Goal: Navigation & Orientation: Find specific page/section

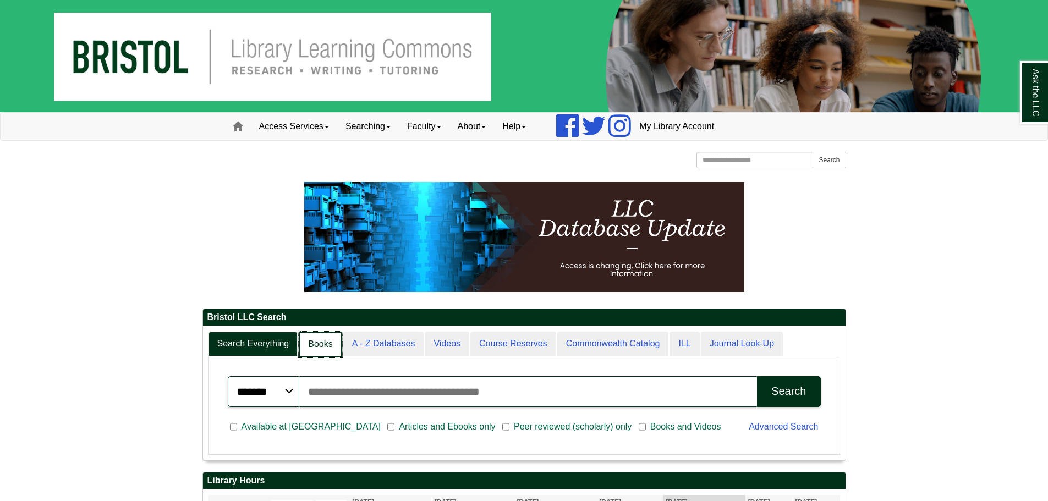
click at [331, 345] on link "Books" at bounding box center [320, 345] width 43 height 26
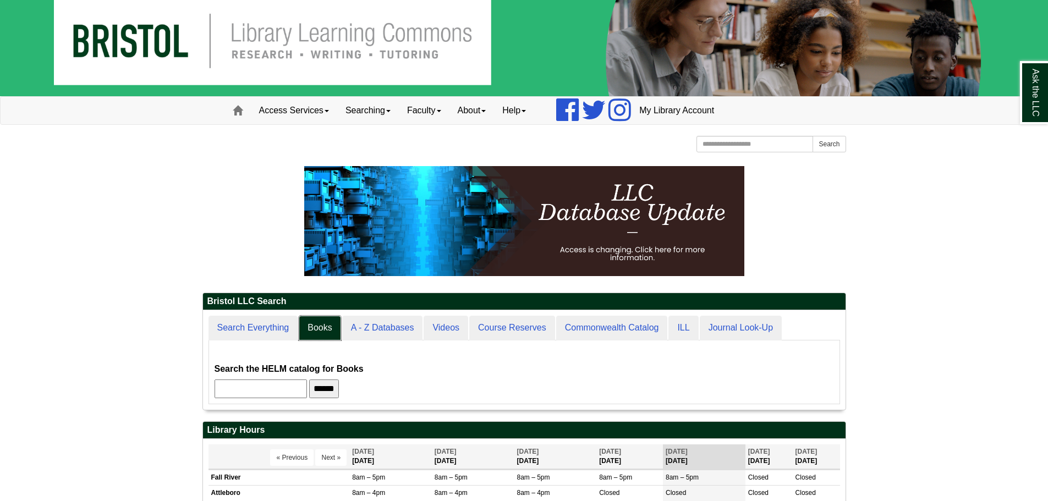
scroll to position [110, 0]
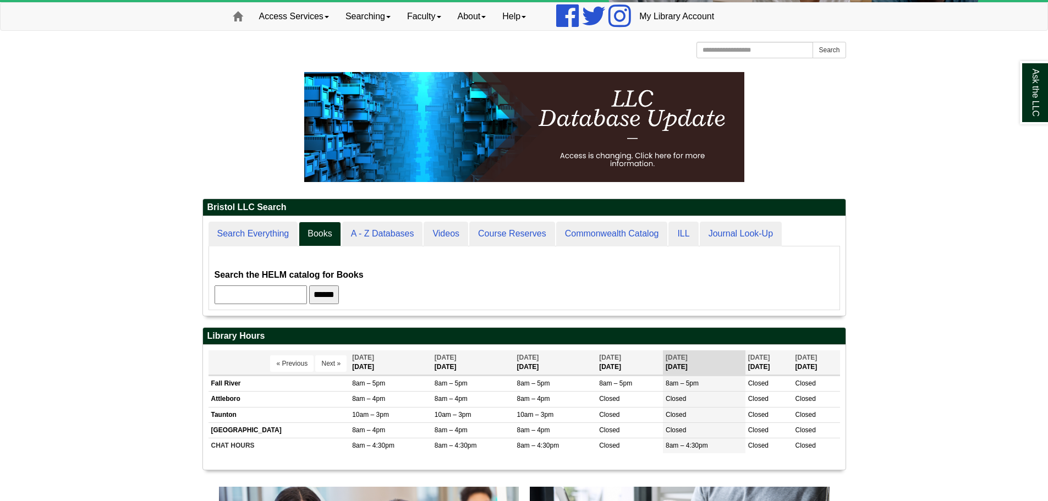
click at [288, 302] on input "text" at bounding box center [260, 294] width 92 height 19
click at [338, 294] on input "******" at bounding box center [324, 294] width 30 height 19
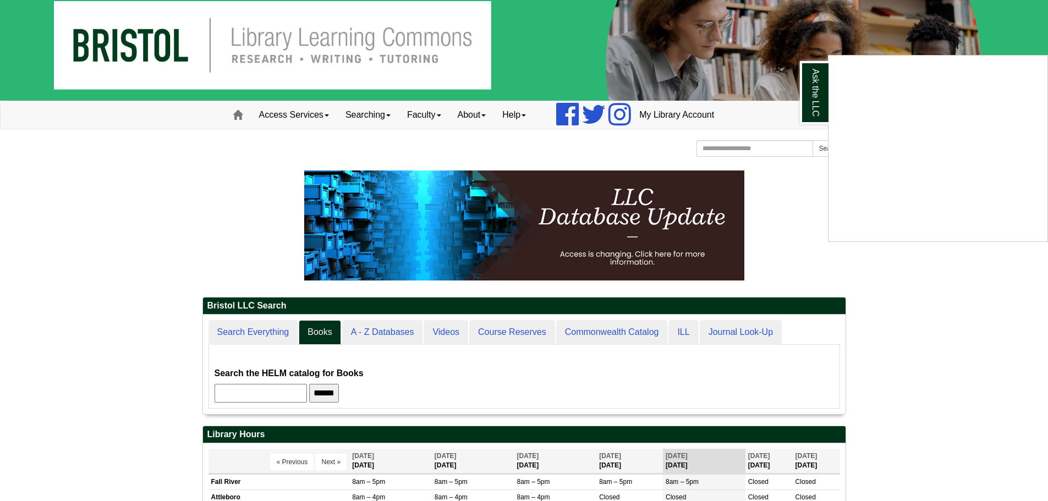
scroll to position [0, 0]
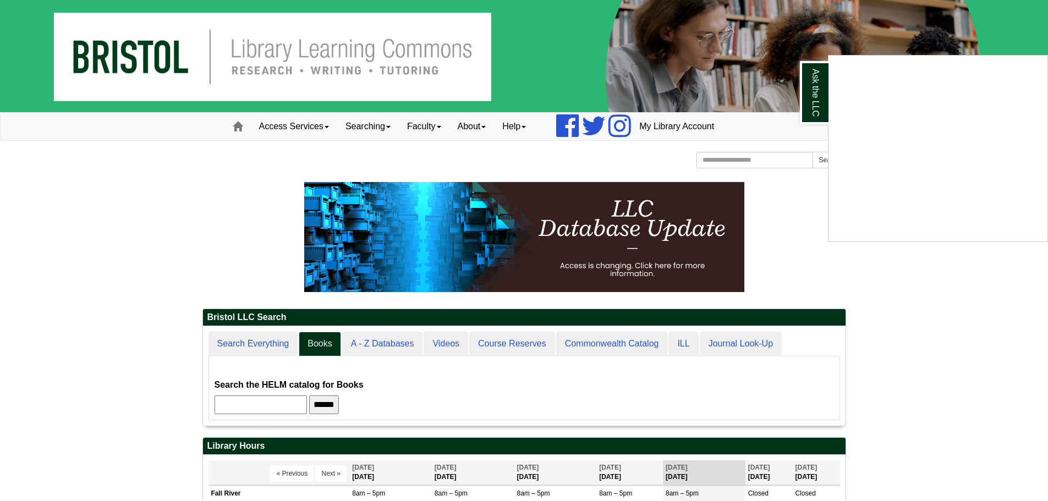
click at [365, 131] on div "Ask the LLC" at bounding box center [524, 250] width 1048 height 501
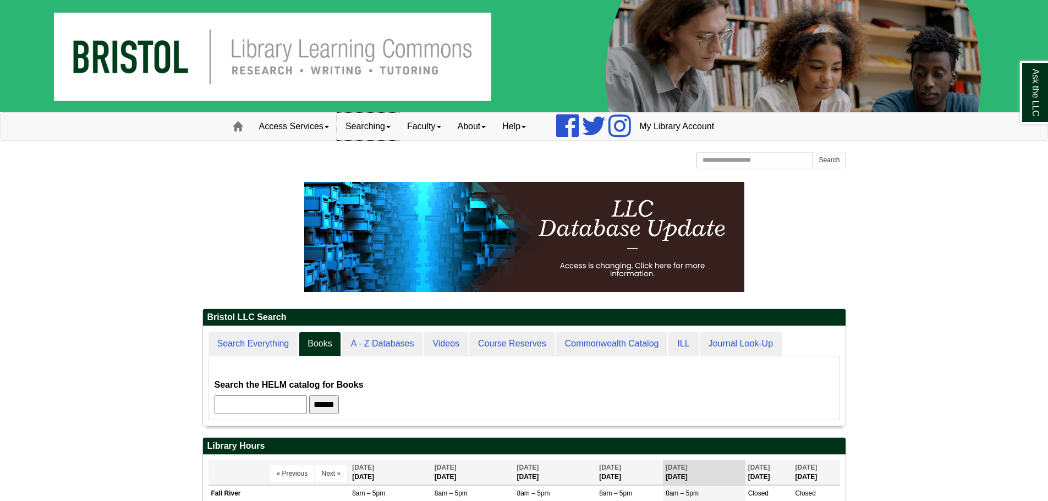
click at [370, 128] on link "Searching" at bounding box center [368, 126] width 62 height 27
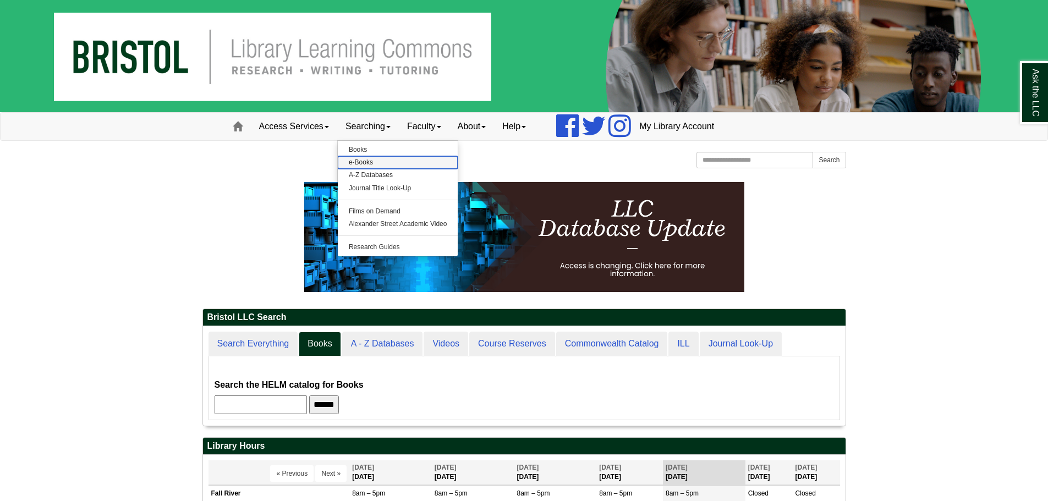
click at [363, 162] on link "e-Books" at bounding box center [398, 162] width 120 height 13
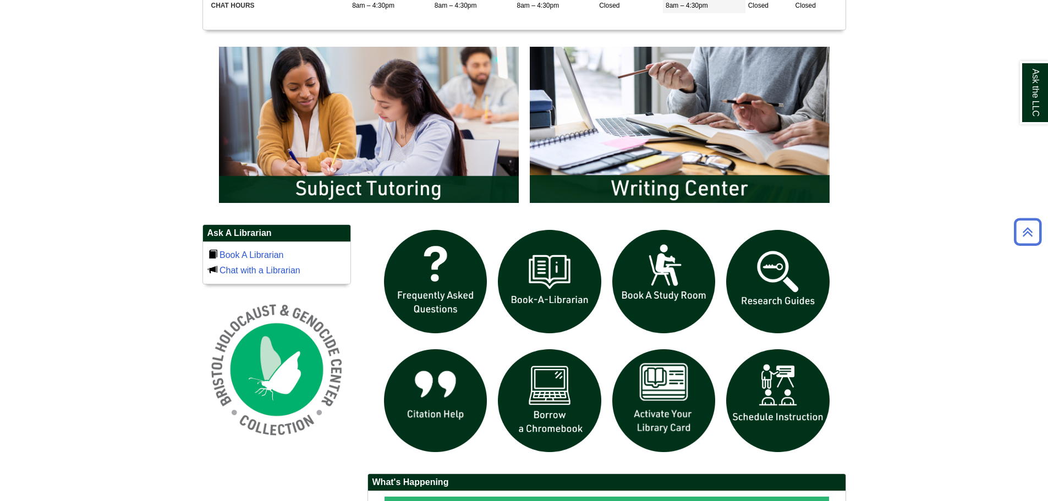
click at [153, 256] on body "Skip to Main Content Toggle navigation Home Access Services Access Services Pol…" at bounding box center [524, 136] width 1048 height 1372
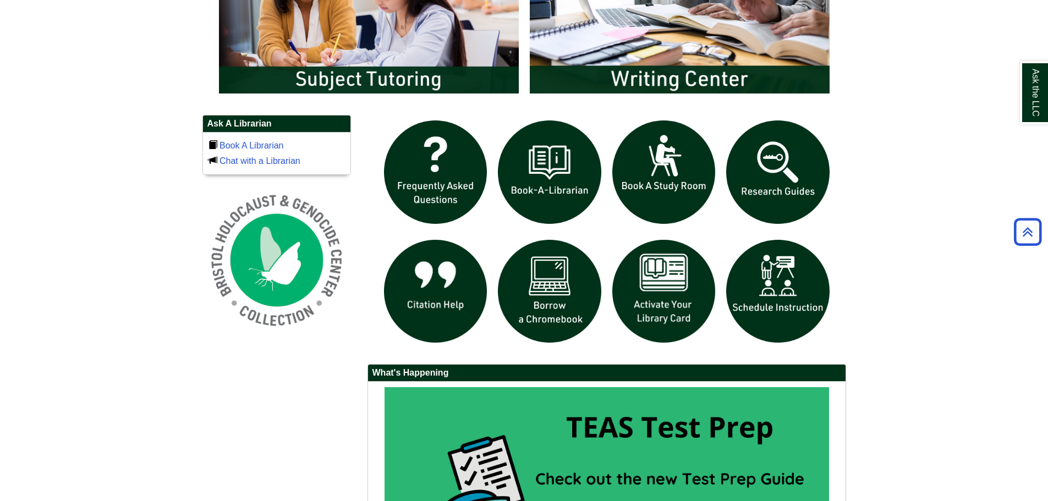
scroll to position [660, 0]
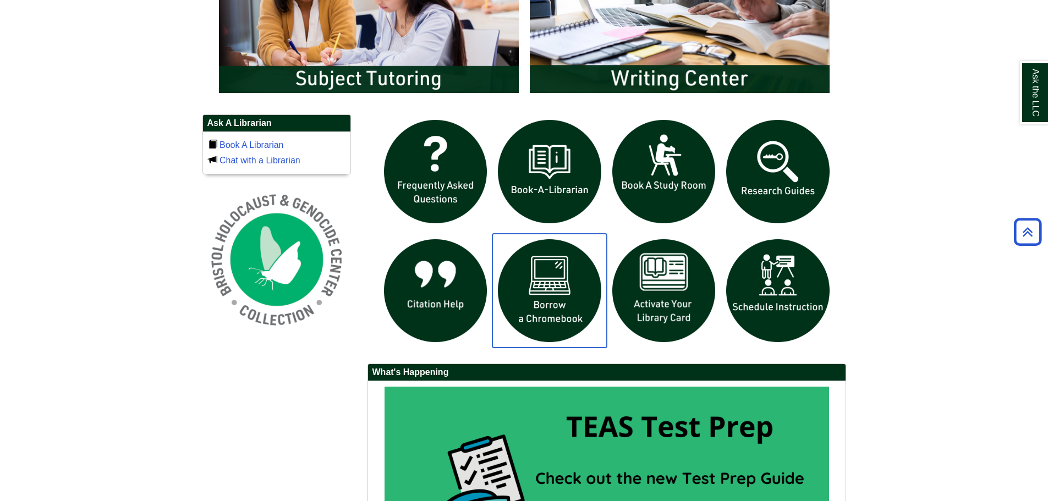
click at [570, 273] on img "slideshow" at bounding box center [549, 291] width 114 height 114
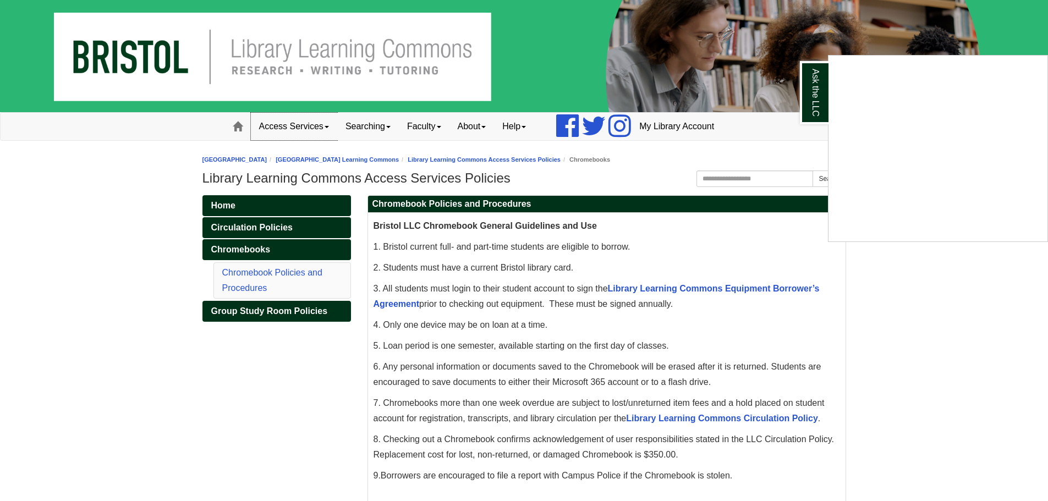
drag, startPoint x: 341, startPoint y: 139, endPoint x: 316, endPoint y: 130, distance: 26.8
click at [341, 139] on div "Ask the LLC" at bounding box center [524, 250] width 1048 height 501
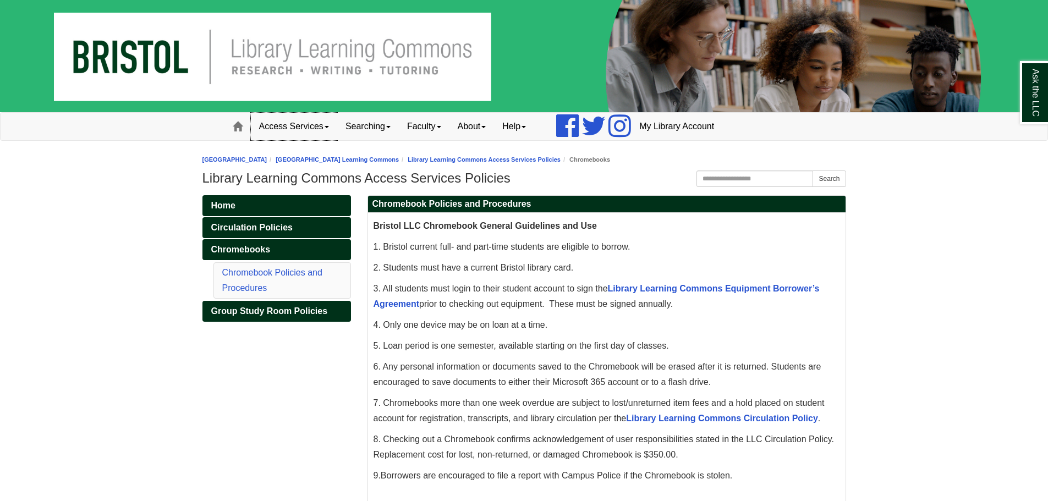
click at [316, 130] on link "Access Services" at bounding box center [294, 126] width 86 height 27
click at [238, 128] on span at bounding box center [238, 127] width 10 height 10
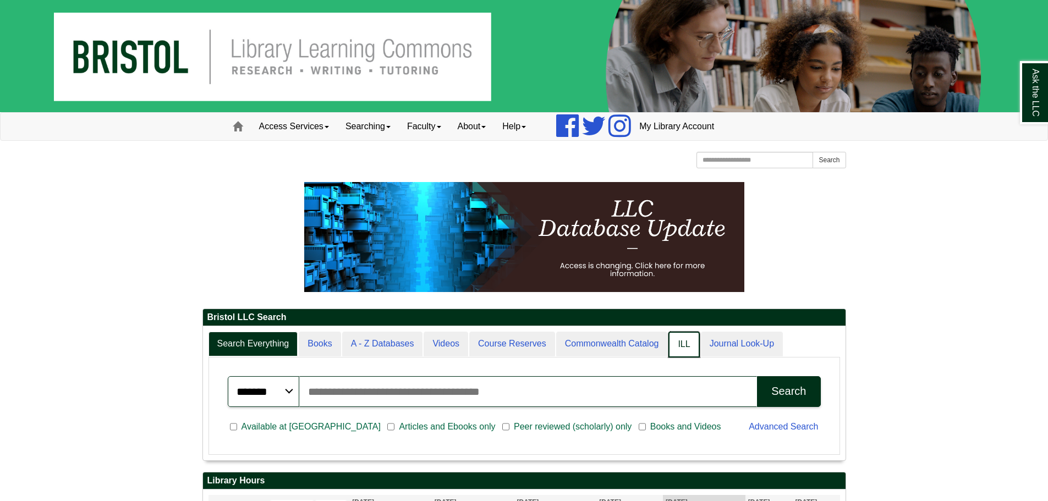
click at [682, 342] on link "ILL" at bounding box center [683, 345] width 31 height 26
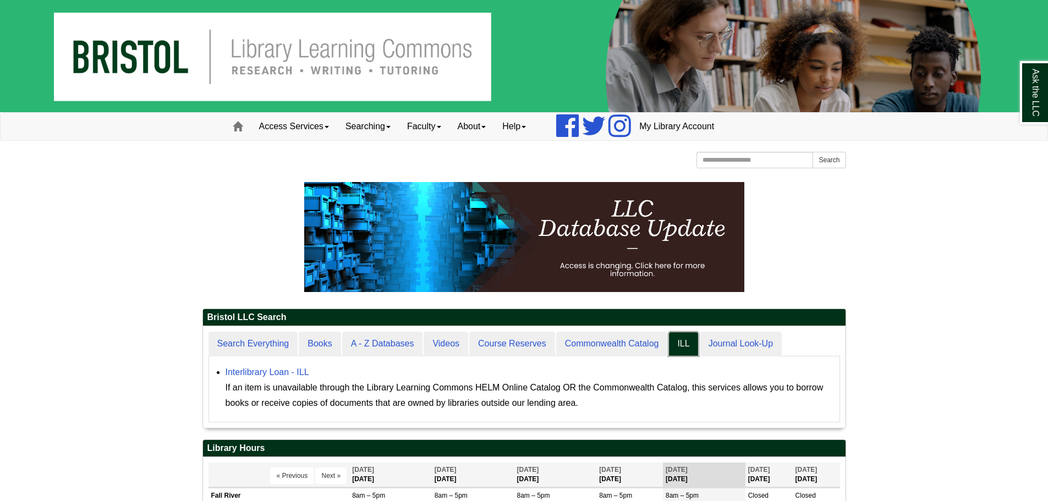
scroll to position [102, 642]
click at [238, 374] on link "Interlibrary Loan - ILL" at bounding box center [267, 371] width 84 height 9
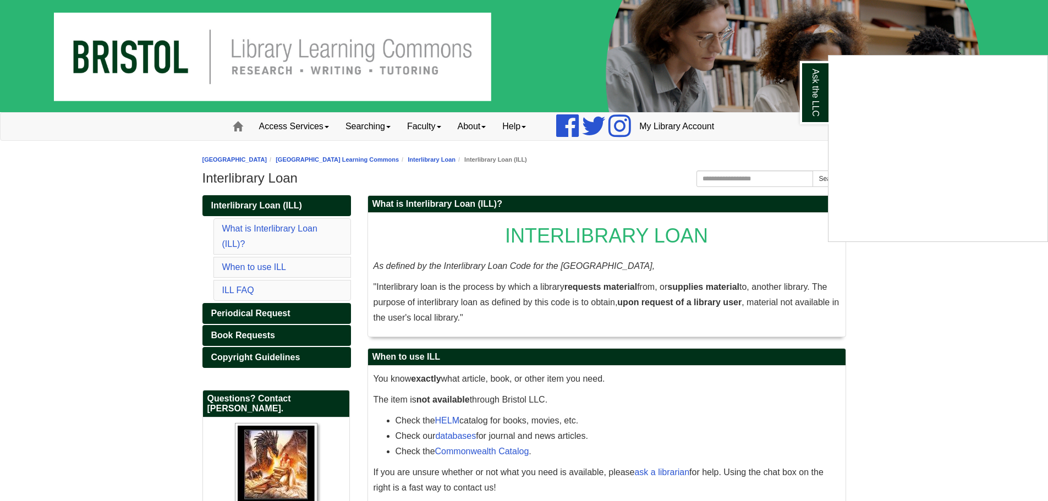
click at [270, 164] on div "Ask the LLC" at bounding box center [524, 250] width 1048 height 501
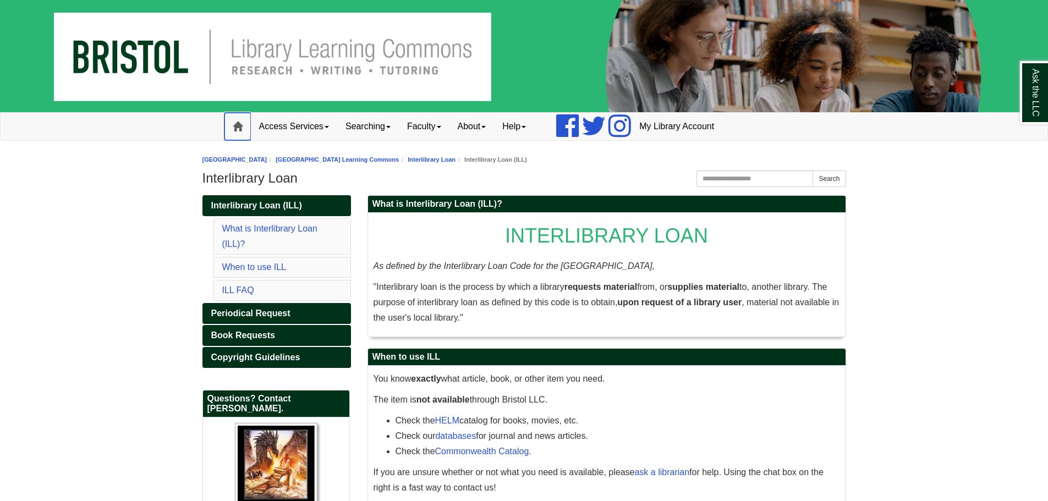
click at [244, 130] on link "Home" at bounding box center [237, 126] width 26 height 27
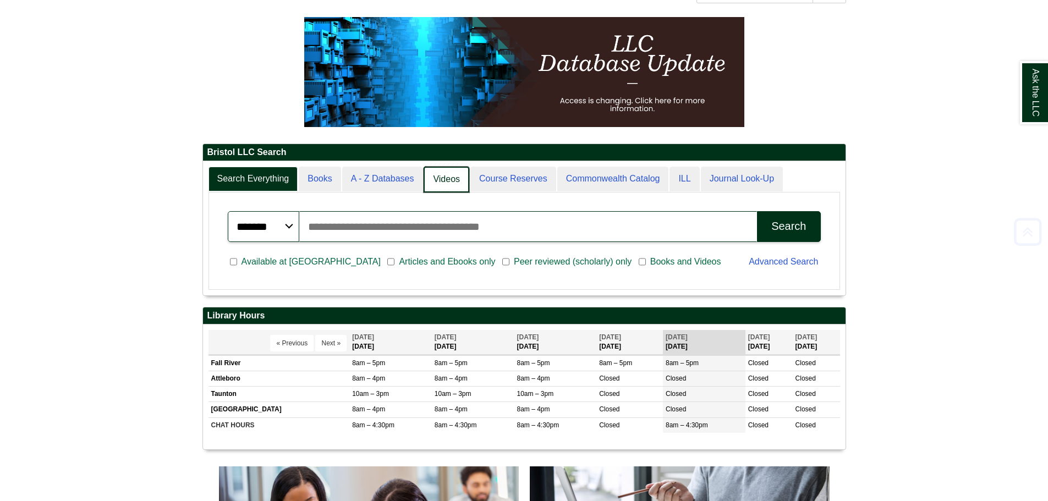
scroll to position [134, 642]
click at [434, 183] on link "Videos" at bounding box center [446, 180] width 46 height 26
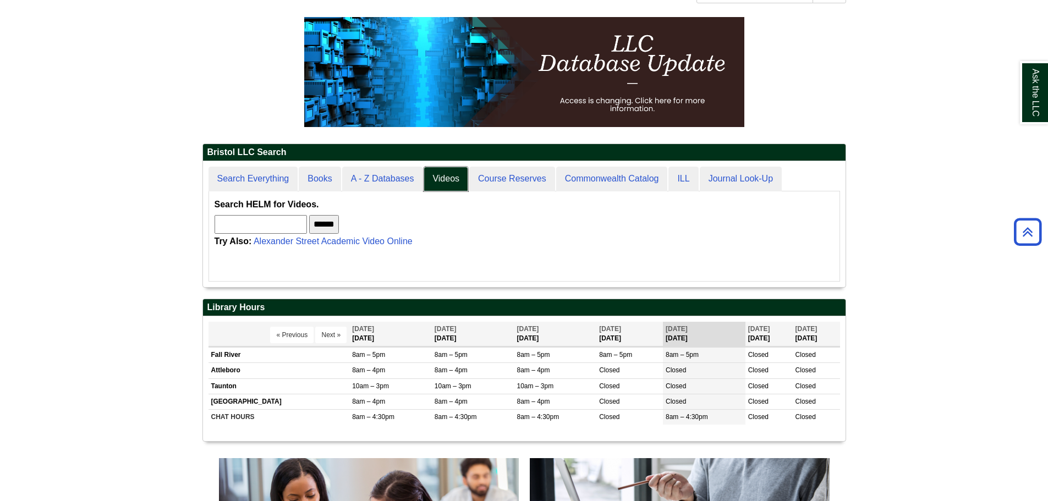
scroll to position [126, 642]
click at [395, 243] on link "Alexander Street Academic Video Online" at bounding box center [333, 240] width 159 height 9
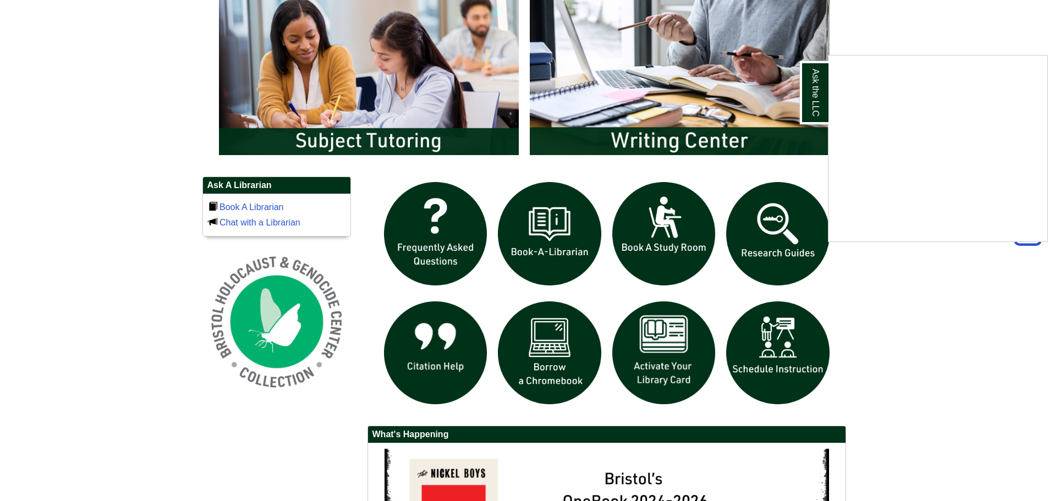
scroll to position [715, 0]
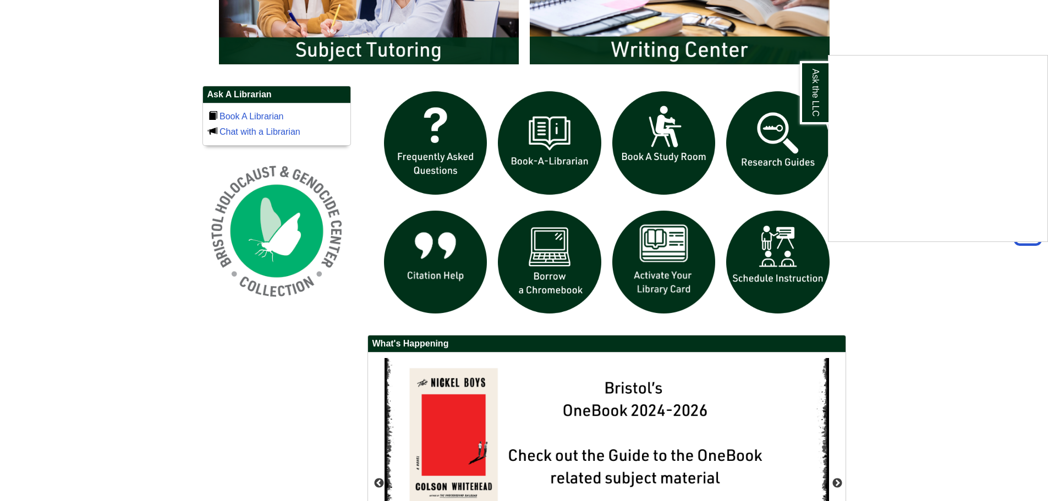
click at [798, 178] on div "Ask the LLC" at bounding box center [524, 250] width 1048 height 501
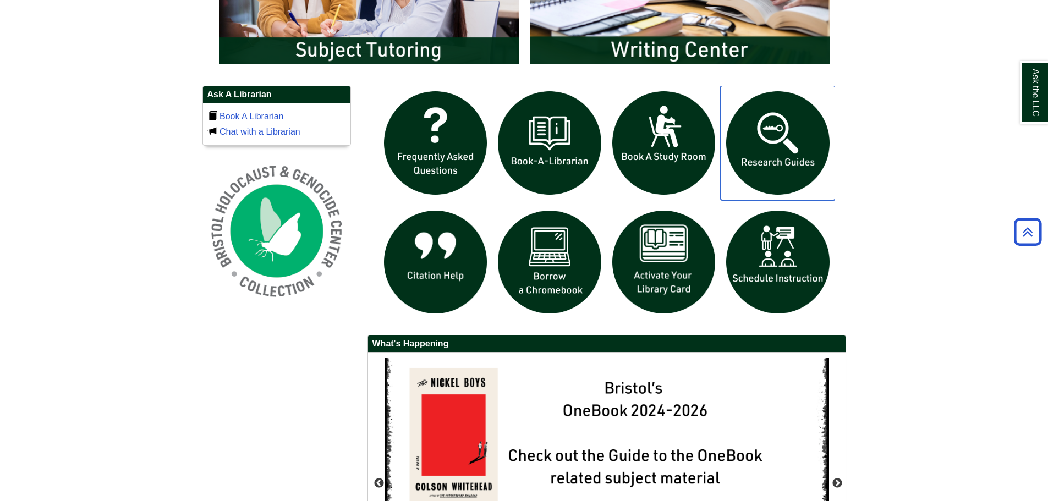
click at [790, 169] on img "slideshow" at bounding box center [777, 143] width 114 height 114
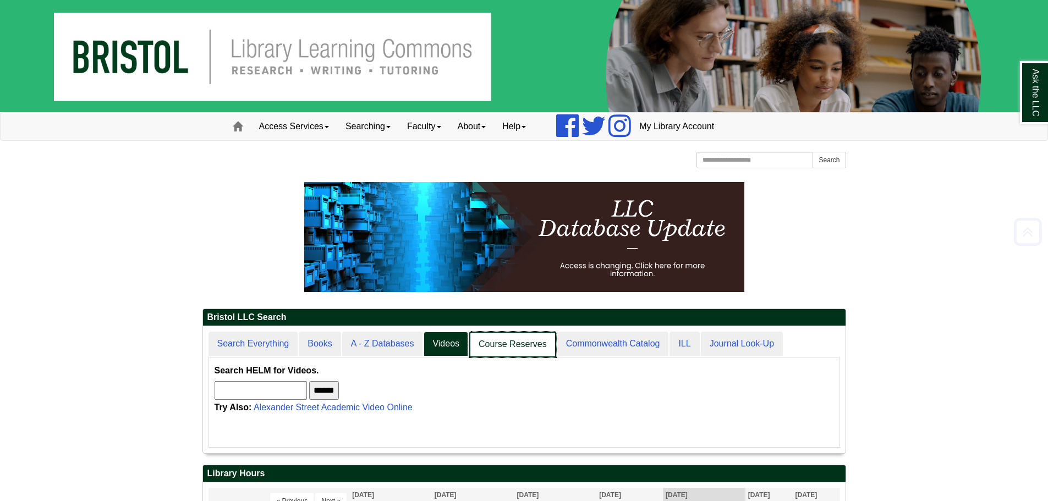
scroll to position [127, 642]
click at [497, 352] on link "Course Reserves" at bounding box center [512, 345] width 87 height 26
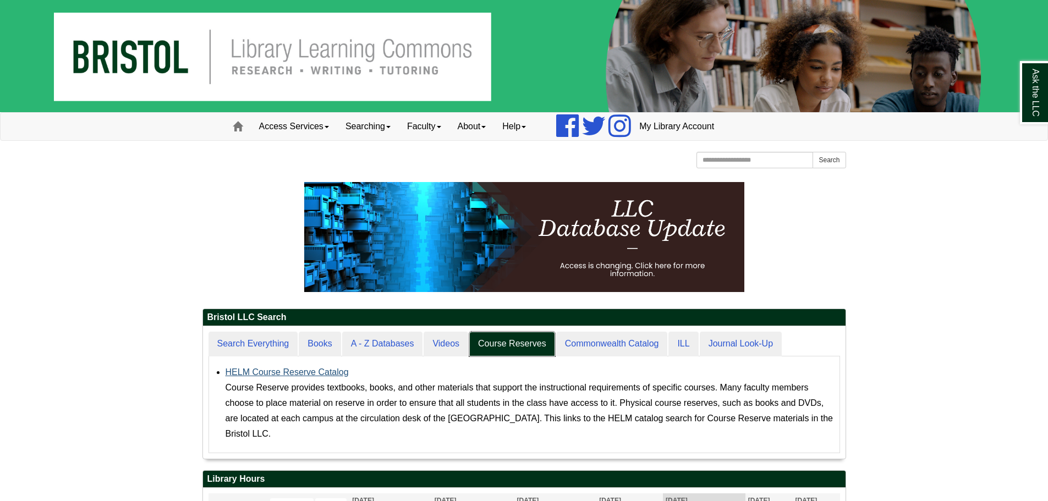
scroll to position [133, 642]
click at [362, 139] on link "Searching" at bounding box center [368, 126] width 62 height 27
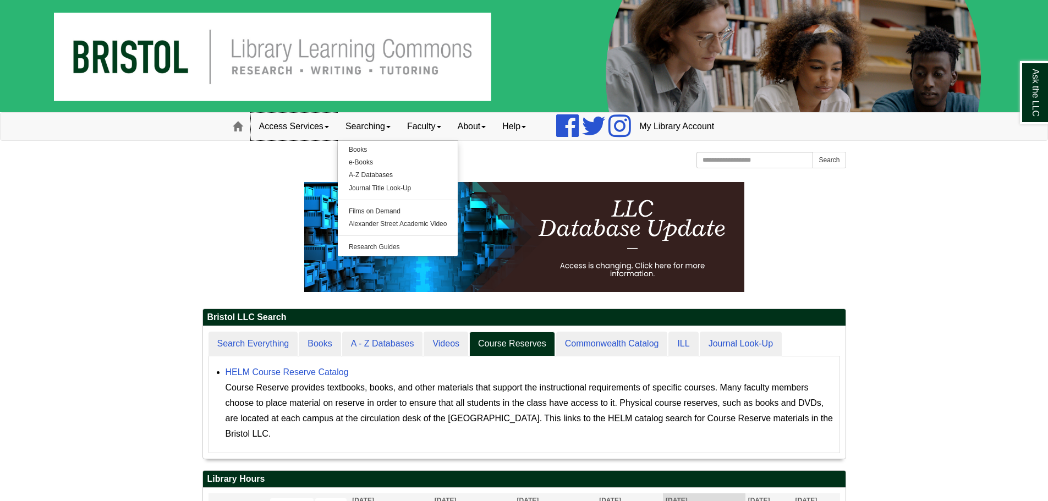
click at [318, 135] on link "Access Services" at bounding box center [294, 126] width 86 height 27
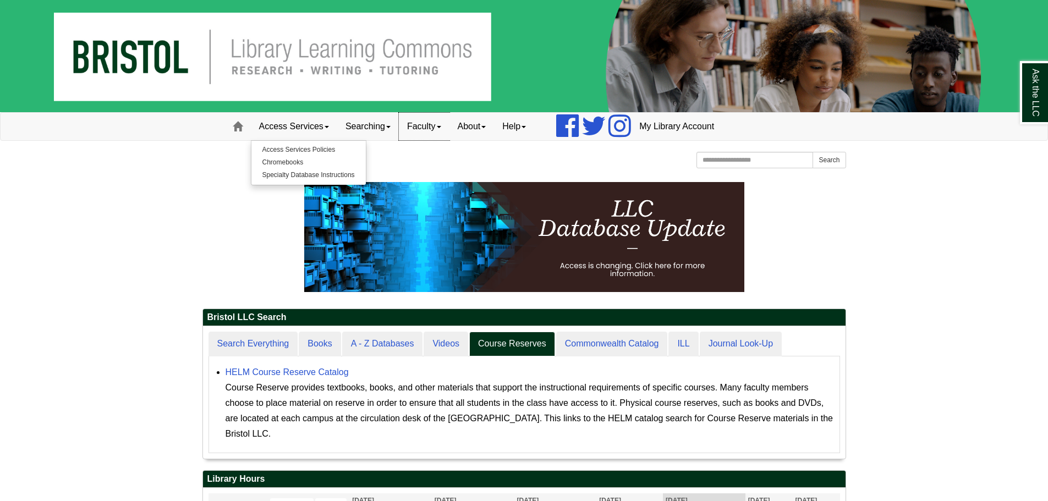
click at [439, 128] on link "Faculty" at bounding box center [424, 126] width 51 height 27
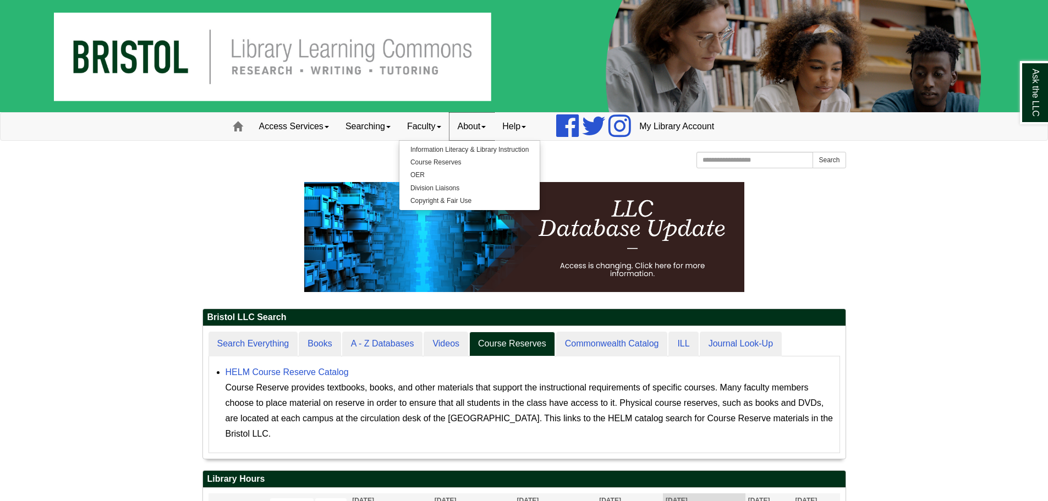
click at [494, 128] on link "About" at bounding box center [471, 126] width 45 height 27
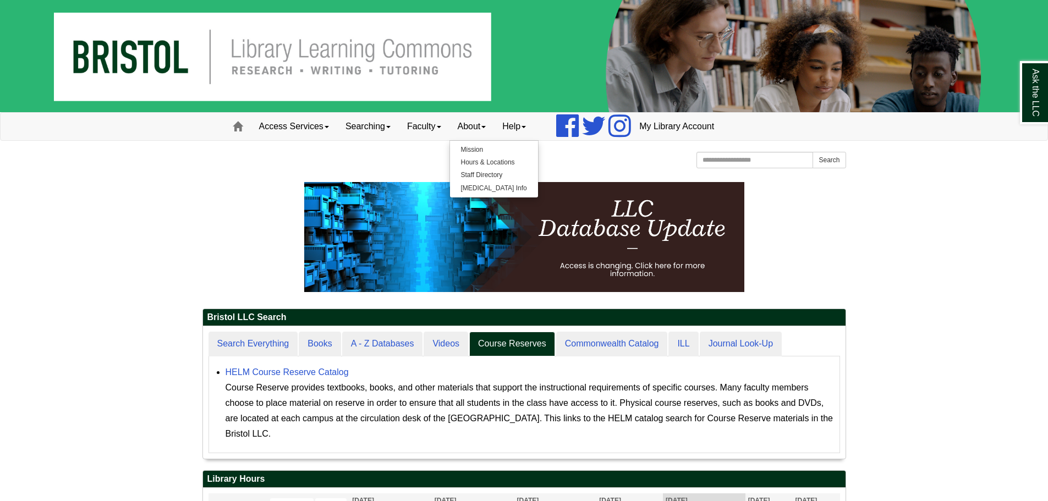
click at [302, 198] on p at bounding box center [523, 237] width 643 height 110
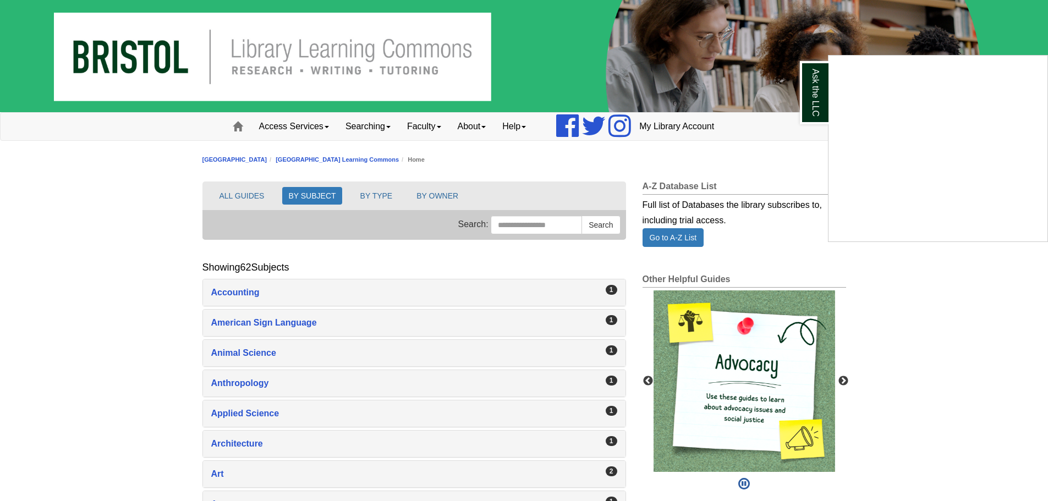
click at [146, 254] on div "Ask the LLC" at bounding box center [524, 250] width 1048 height 501
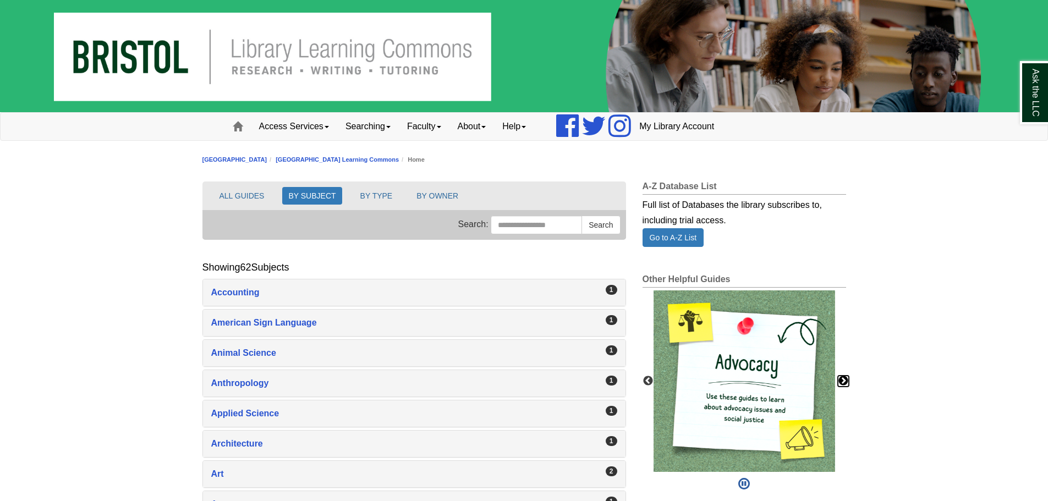
click at [847, 378] on button "Next" at bounding box center [843, 381] width 11 height 11
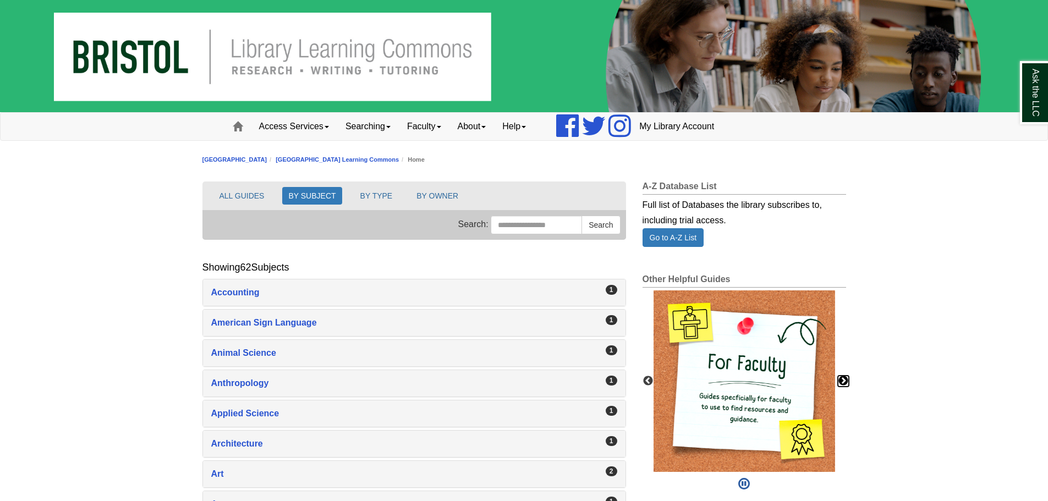
click at [847, 378] on button "Next" at bounding box center [843, 381] width 11 height 11
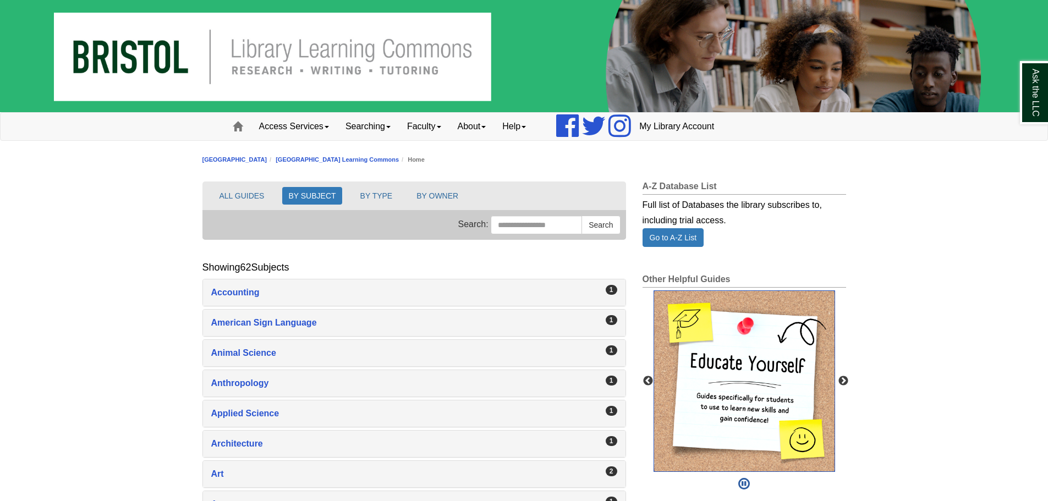
click at [778, 378] on img "slideshow" at bounding box center [743, 380] width 181 height 181
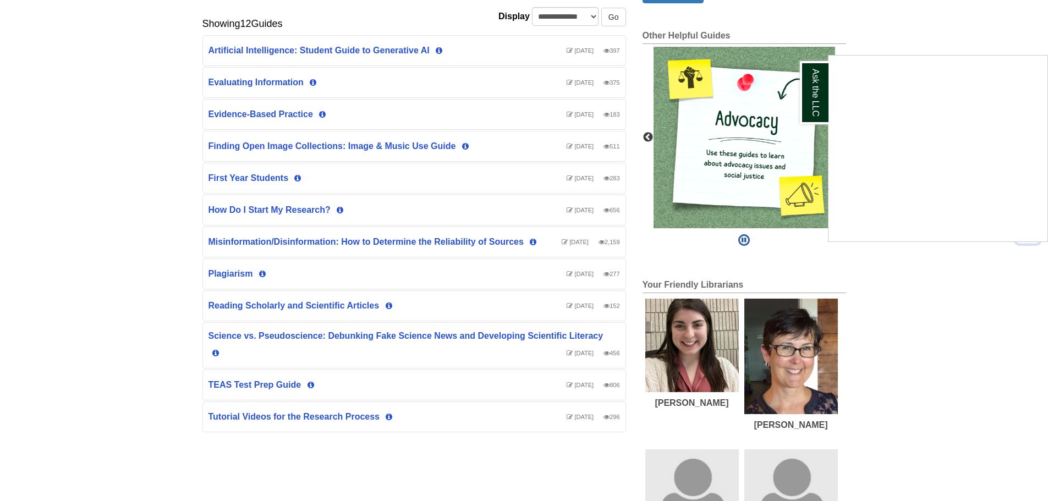
scroll to position [275, 0]
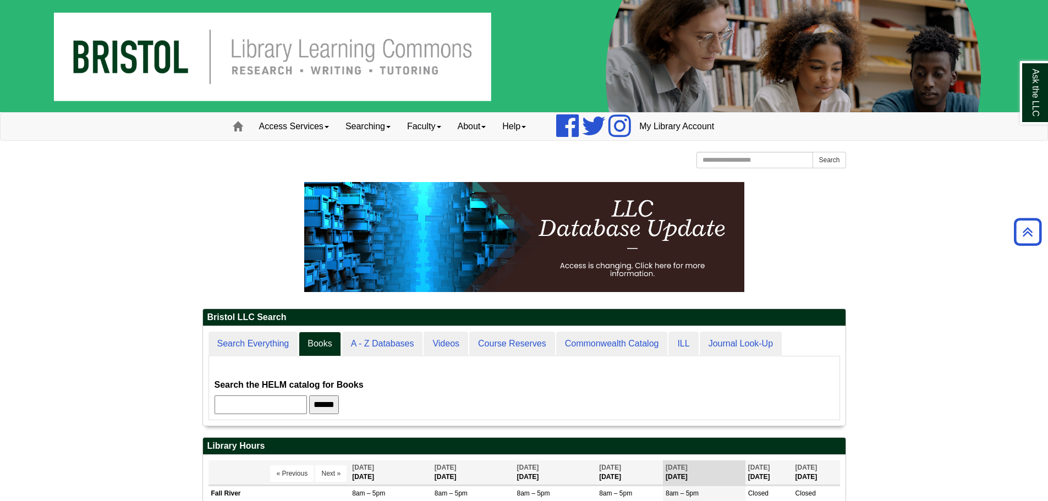
scroll to position [660, 0]
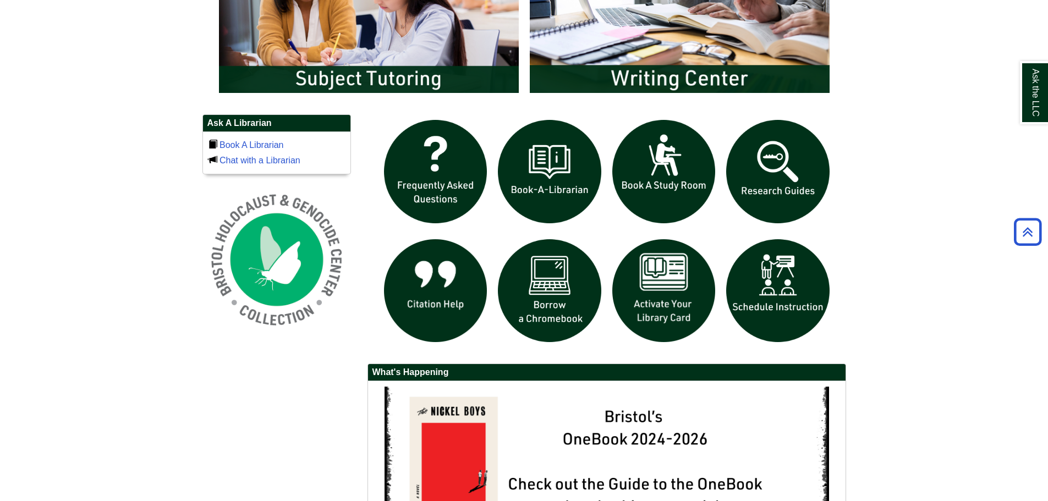
drag, startPoint x: 0, startPoint y: 0, endPoint x: 381, endPoint y: 327, distance: 502.0
click at [274, 395] on div "Ask A Librarian Book A Librarian Chat with a Librarian" at bounding box center [524, 396] width 660 height 564
click at [425, 290] on img "slideshow" at bounding box center [435, 291] width 114 height 114
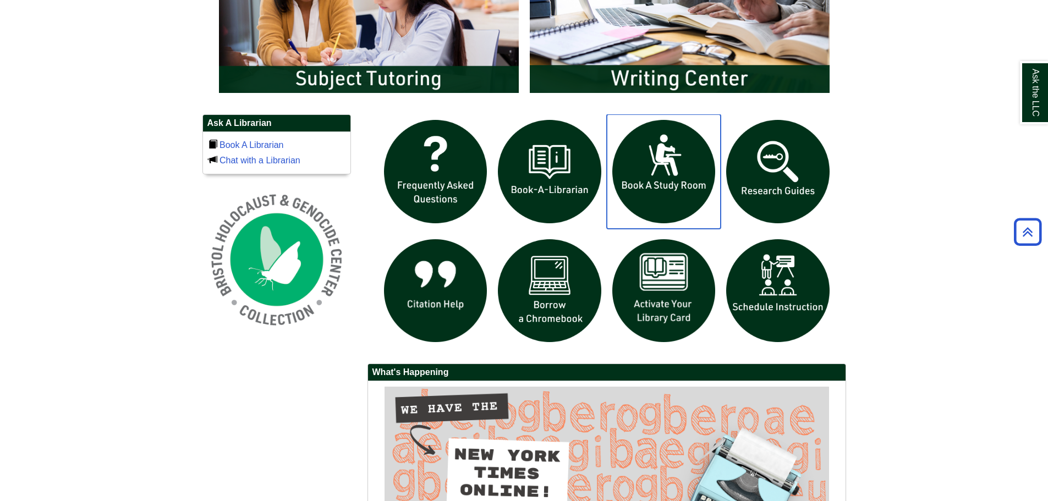
click at [671, 197] on img "slideshow" at bounding box center [664, 171] width 114 height 114
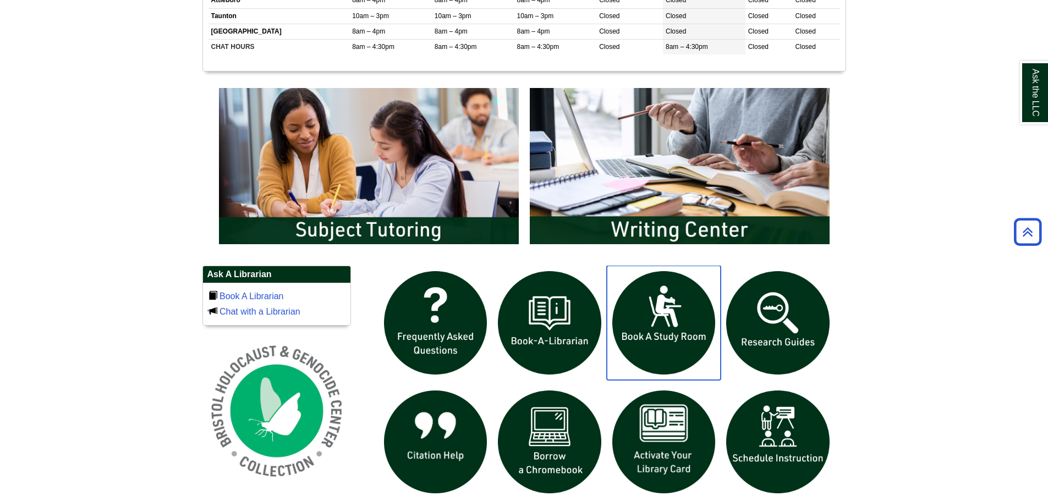
scroll to position [495, 0]
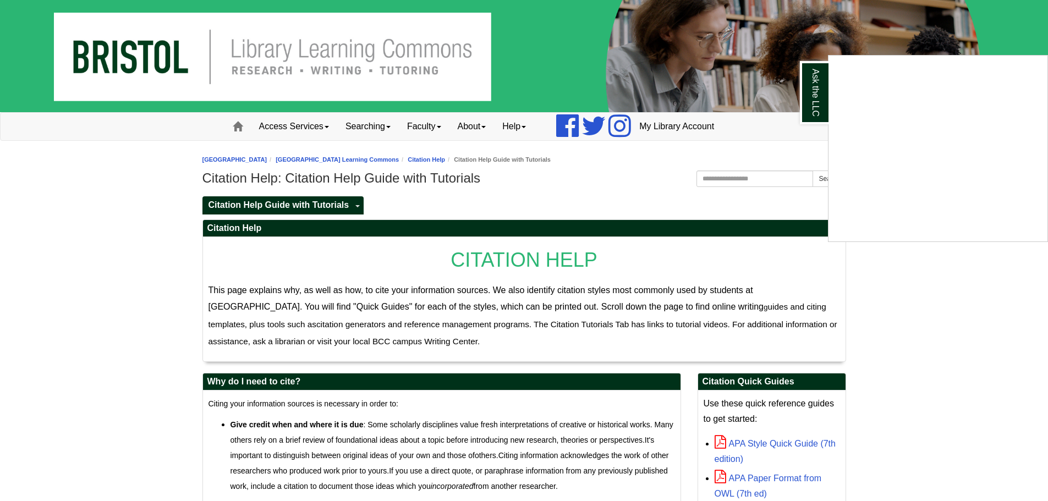
click at [118, 190] on div "Ask the LLC" at bounding box center [524, 250] width 1048 height 501
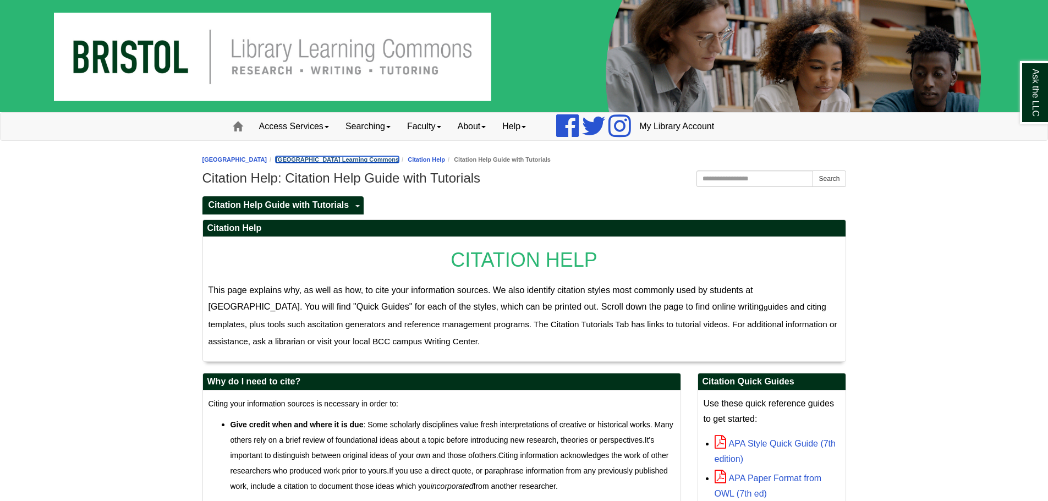
click at [372, 161] on link "[GEOGRAPHIC_DATA] Learning Commons" at bounding box center [337, 159] width 123 height 7
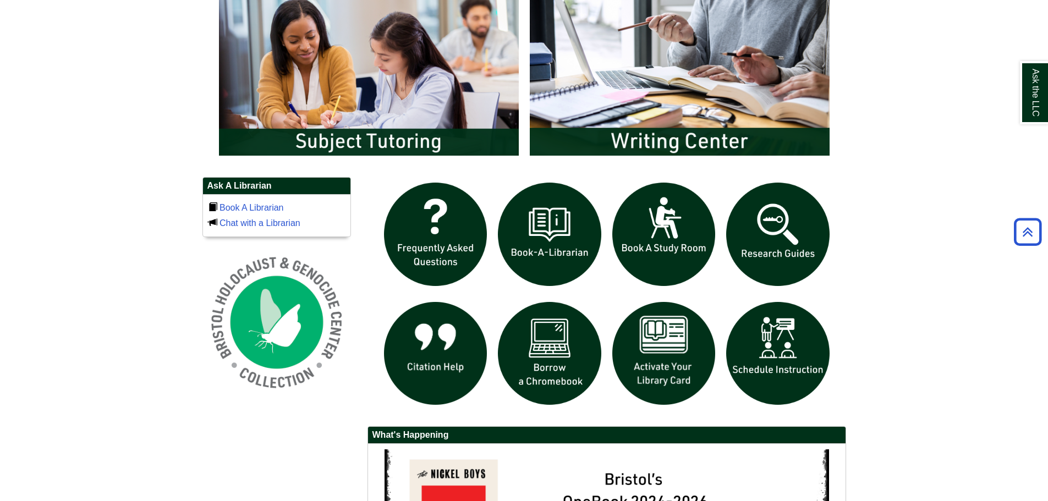
scroll to position [770, 0]
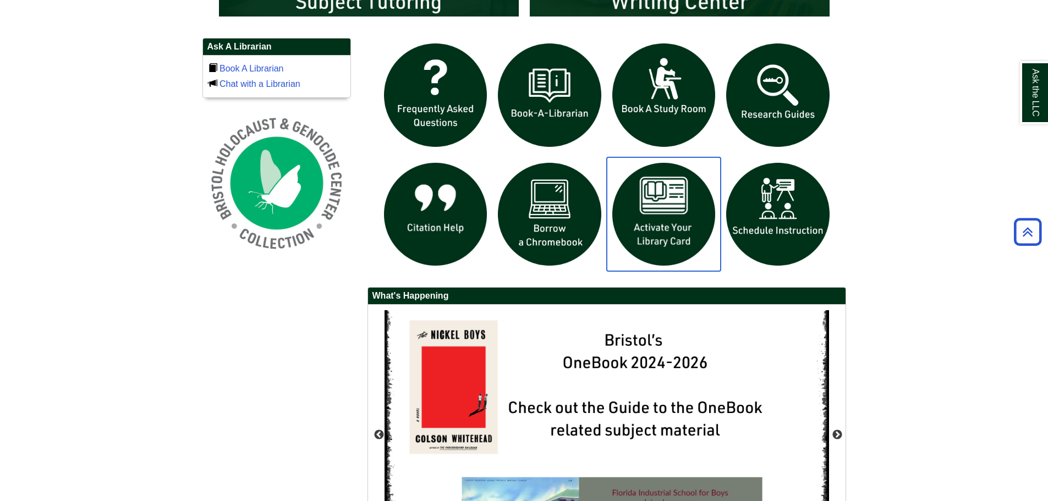
click at [637, 195] on img "slideshow" at bounding box center [664, 214] width 114 height 114
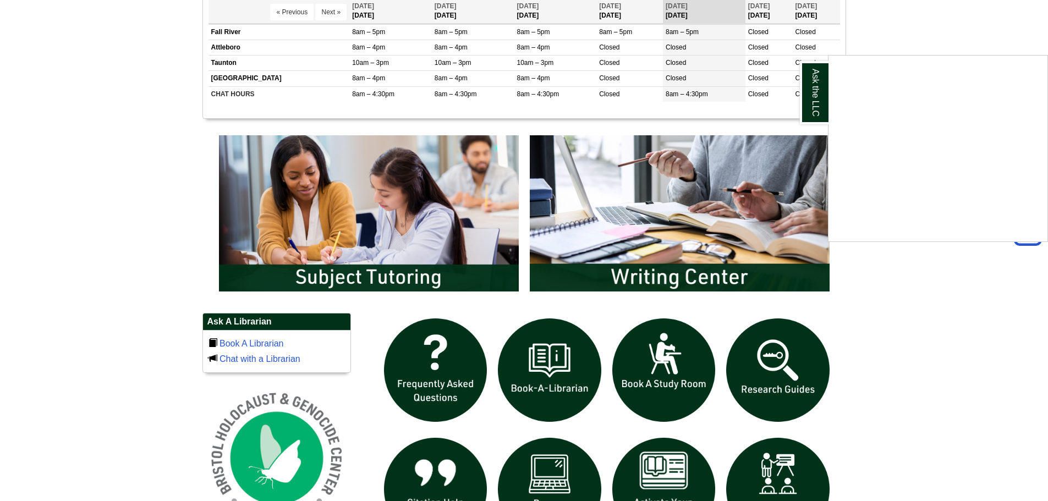
scroll to position [605, 0]
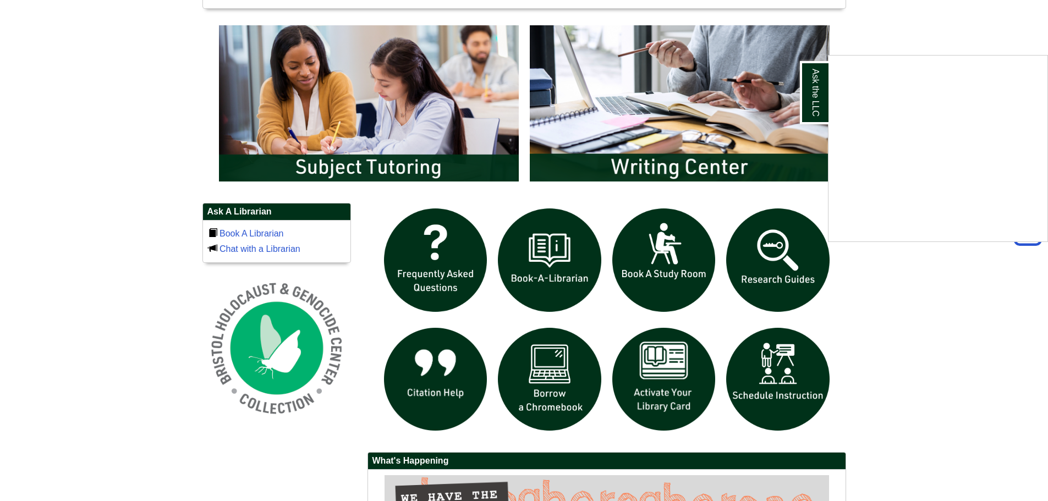
click at [771, 269] on div "Ask the LLC" at bounding box center [524, 250] width 1048 height 501
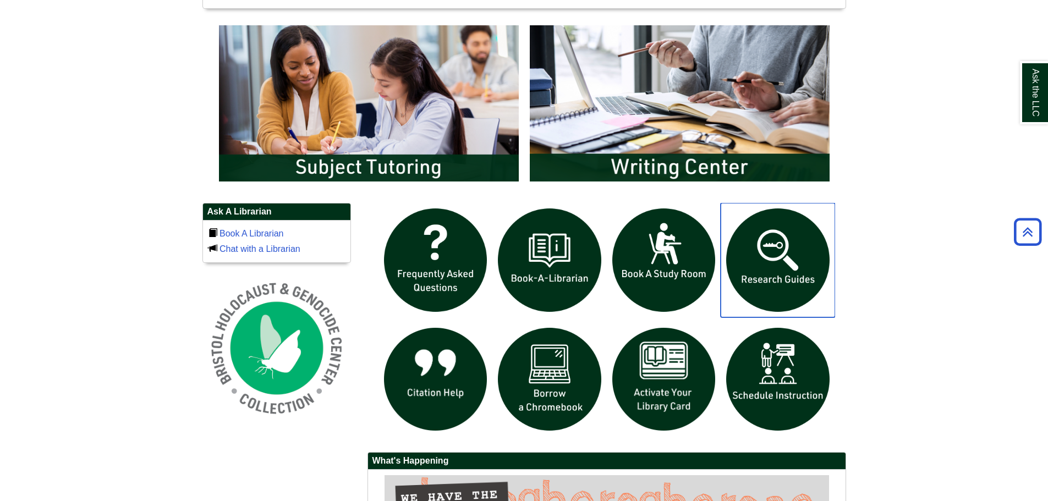
click at [771, 269] on img "slideshow" at bounding box center [777, 260] width 114 height 114
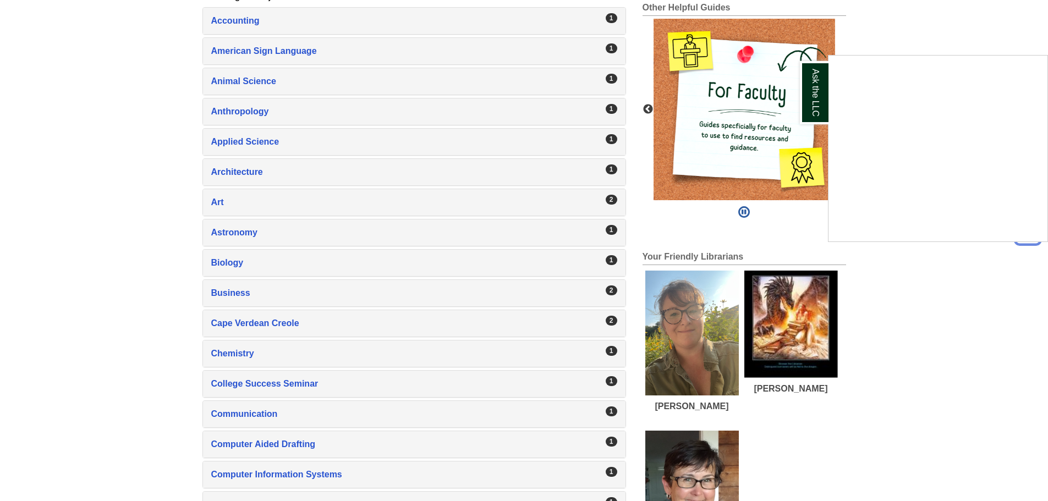
scroll to position [330, 0]
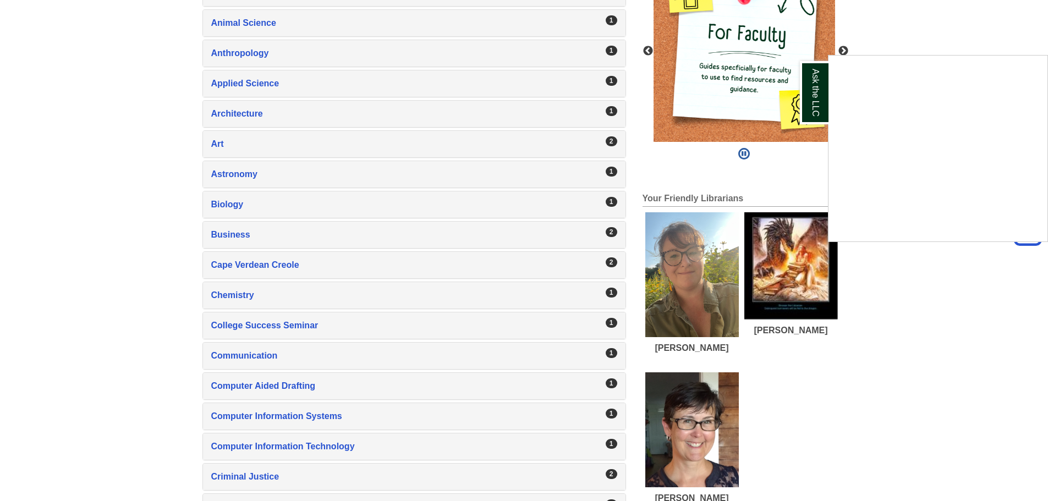
click at [301, 325] on div "Ask the LLC" at bounding box center [524, 250] width 1048 height 501
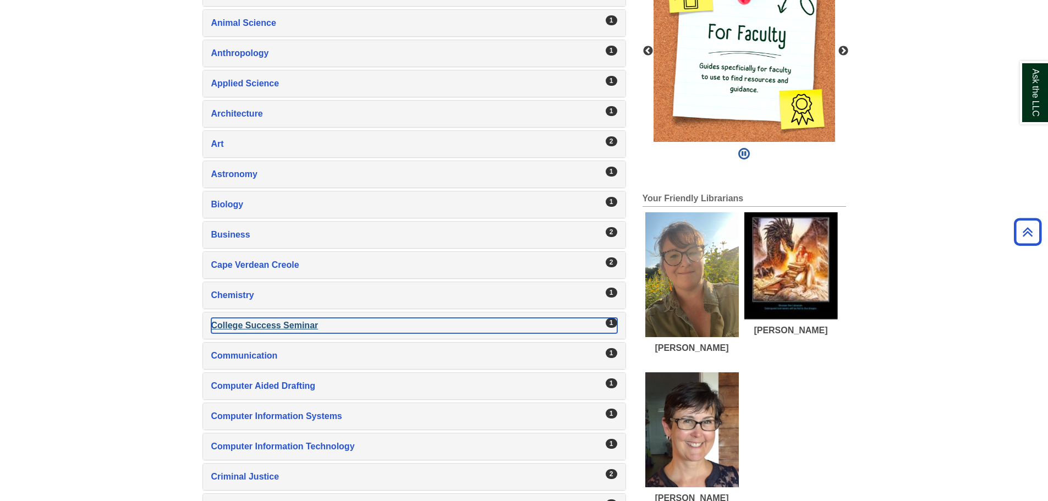
click at [301, 326] on div "College Success Seminar , 1 guides" at bounding box center [414, 325] width 406 height 15
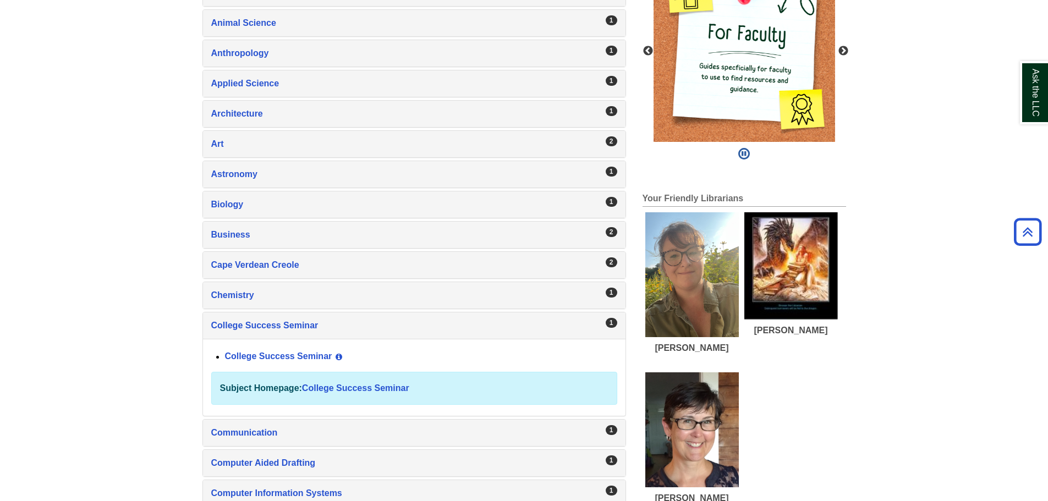
click at [272, 366] on div "College Success Seminar View Guide Info" at bounding box center [421, 357] width 392 height 19
click at [273, 359] on link "College Success Seminar" at bounding box center [278, 356] width 107 height 9
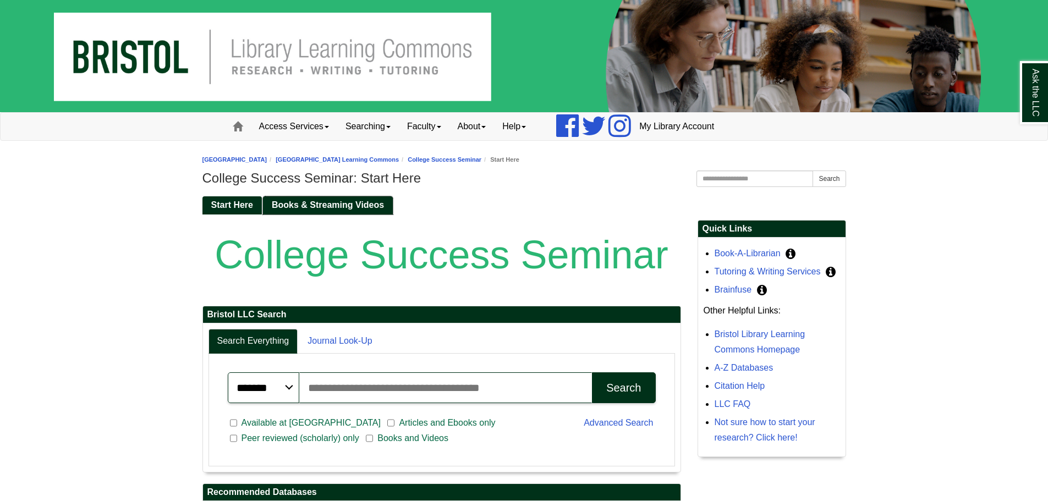
click at [296, 203] on span "Books & Streaming Videos" at bounding box center [328, 204] width 112 height 9
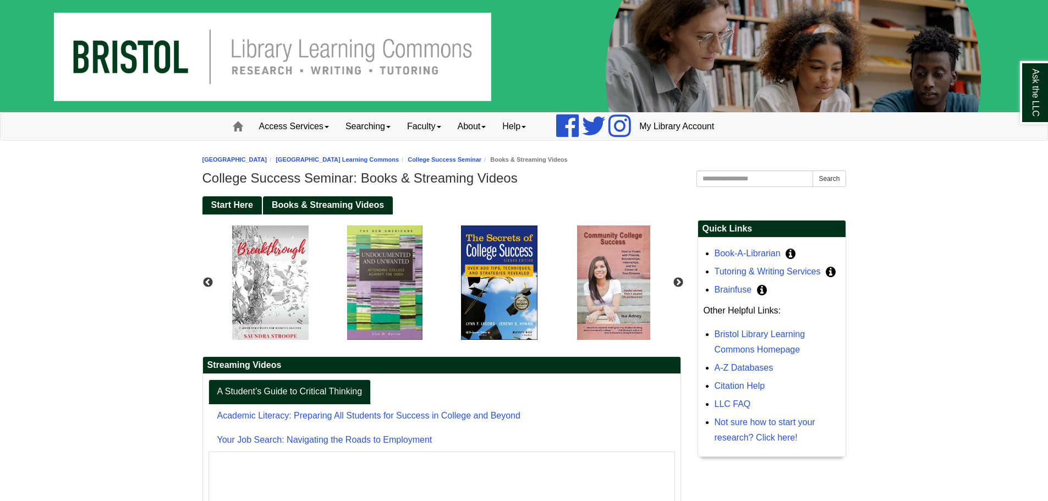
scroll to position [433, 0]
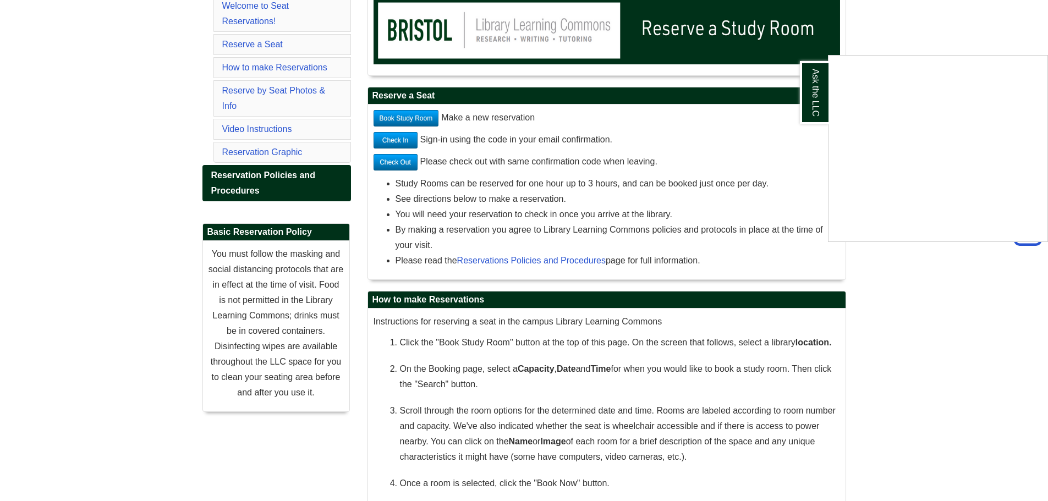
scroll to position [220, 0]
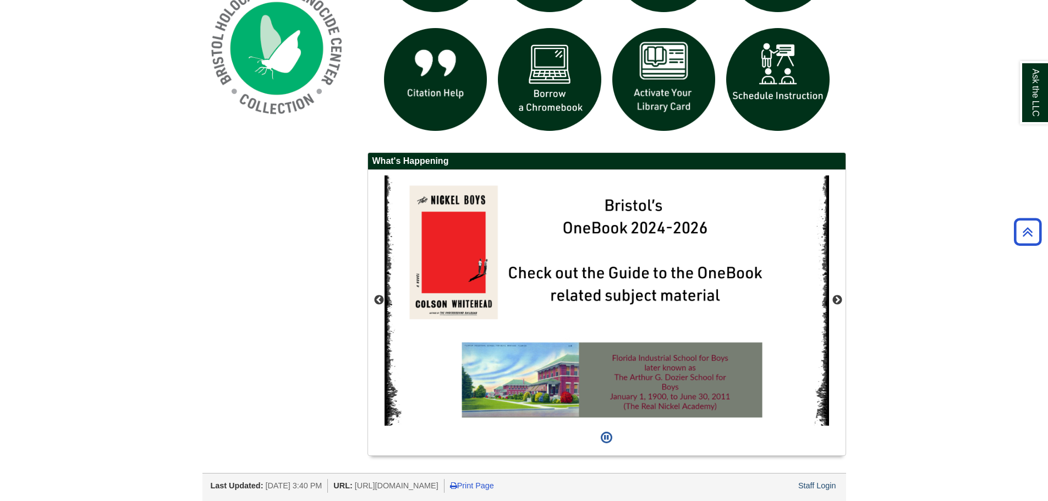
scroll to position [795, 0]
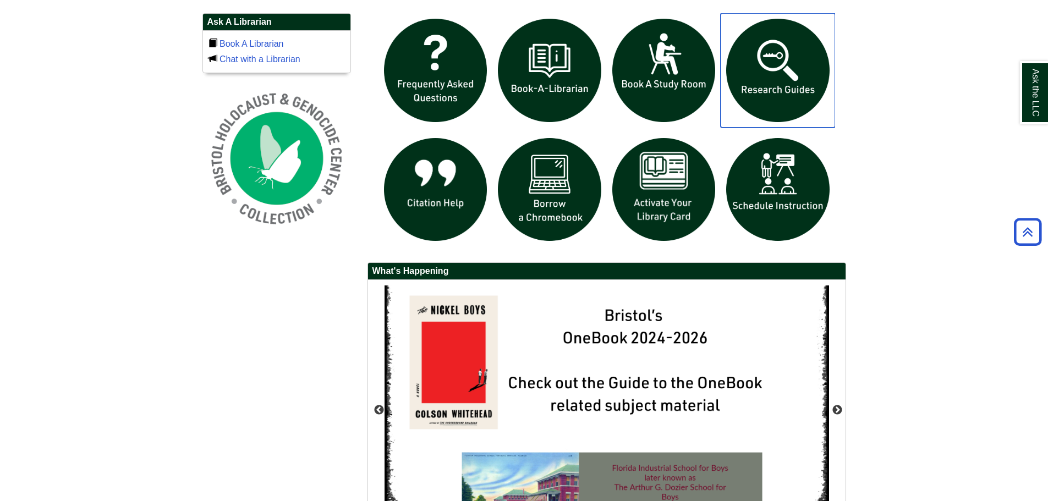
click at [786, 94] on img "slideshow" at bounding box center [777, 70] width 114 height 114
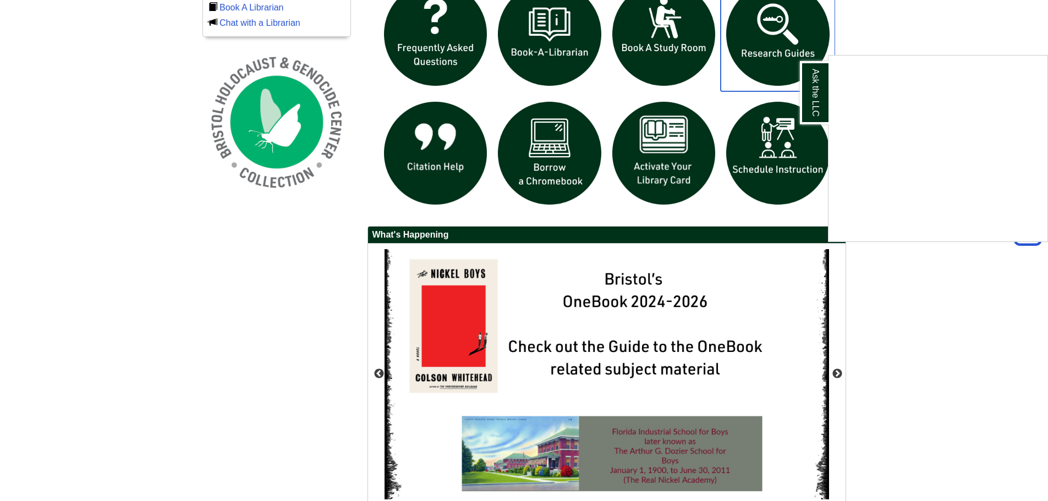
scroll to position [905, 0]
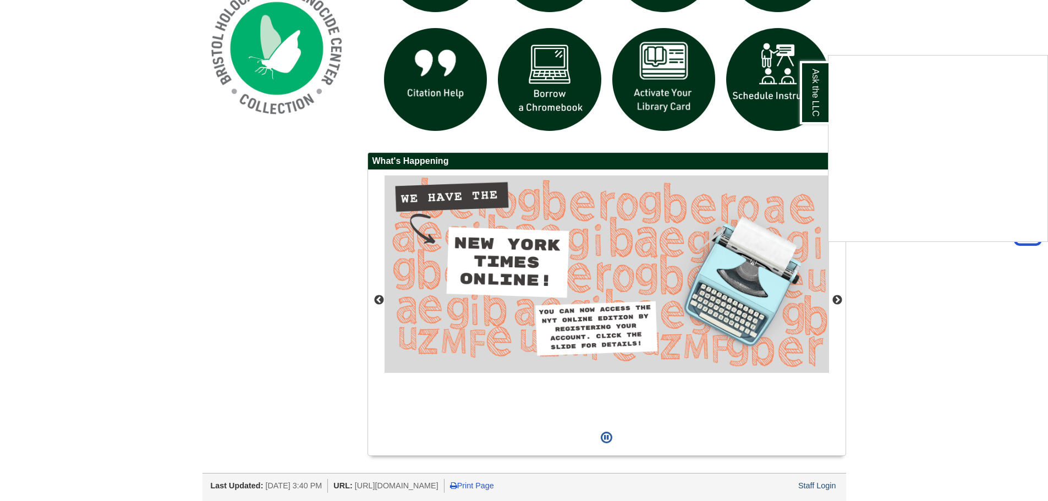
click at [823, 486] on div "Ask the LLC" at bounding box center [524, 250] width 1048 height 501
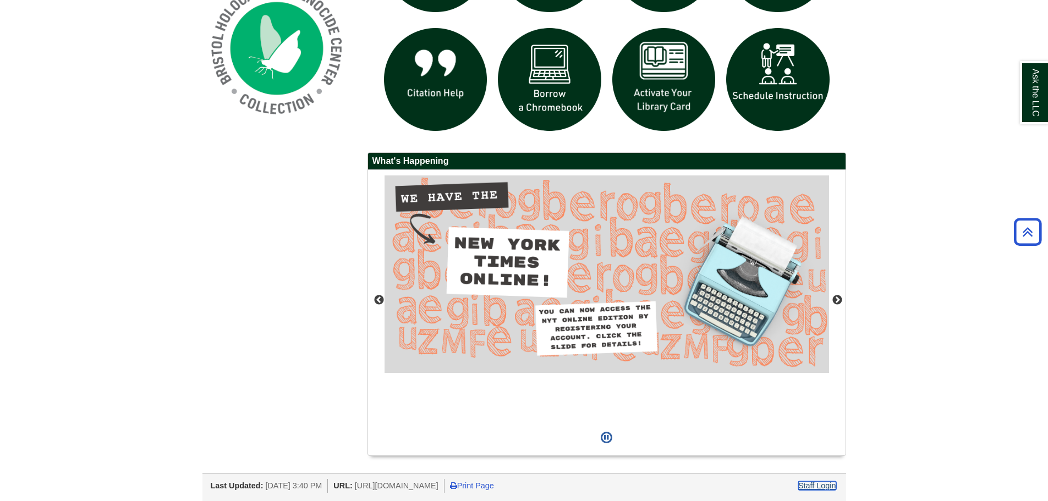
click at [819, 486] on link "Staff Login" at bounding box center [817, 485] width 38 height 9
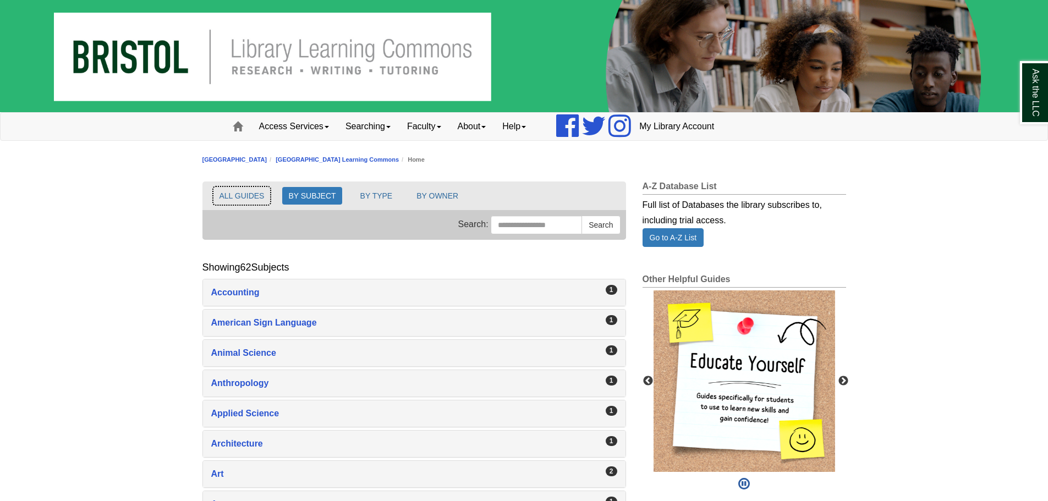
click at [257, 197] on button "ALL GUIDES" at bounding box center [241, 196] width 57 height 18
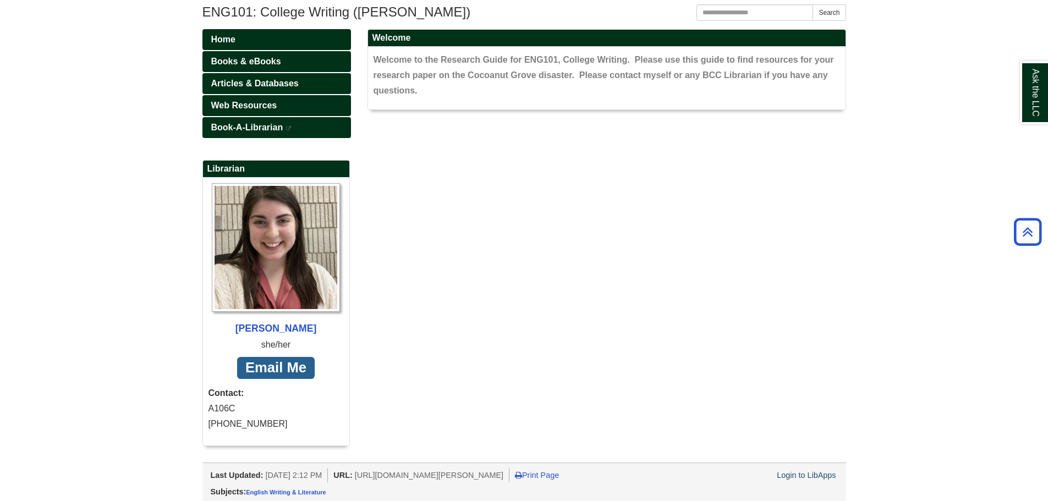
scroll to position [59, 0]
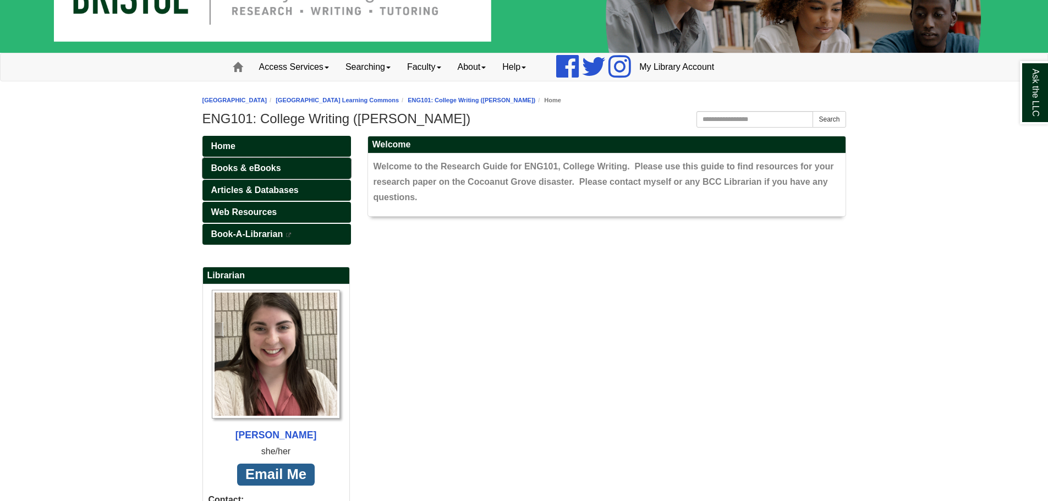
click at [316, 164] on link "Books & eBooks" at bounding box center [276, 168] width 148 height 21
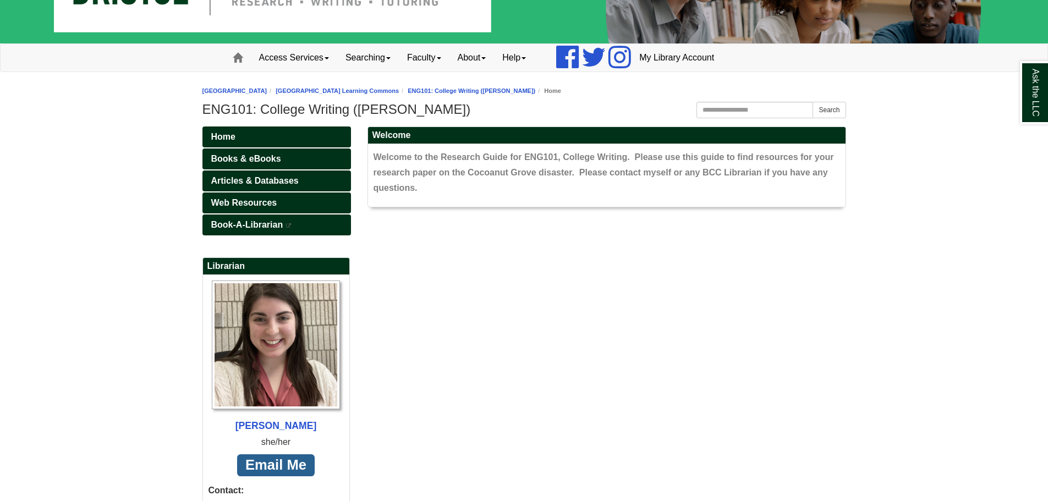
scroll to position [169, 0]
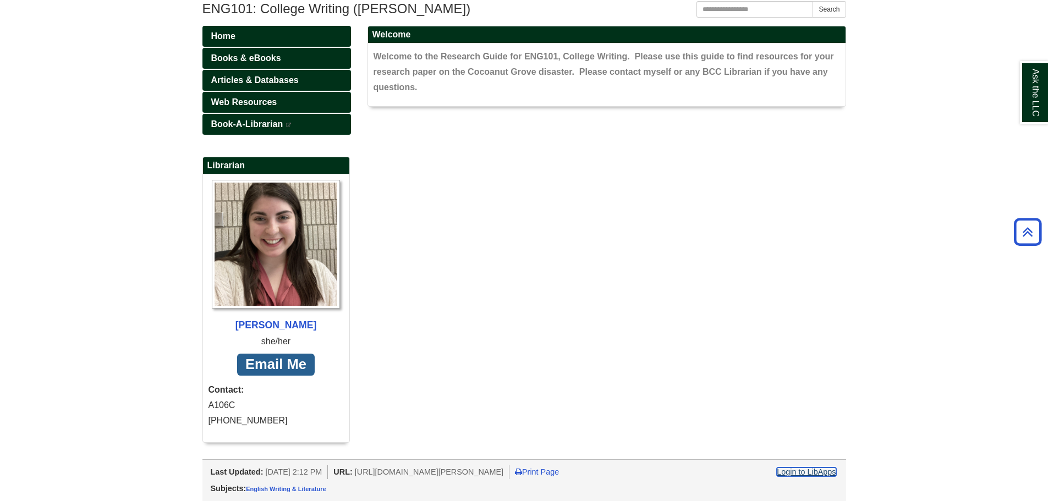
drag, startPoint x: 785, startPoint y: 469, endPoint x: 792, endPoint y: 469, distance: 7.2
click at [785, 469] on link "Login to LibApps" at bounding box center [806, 471] width 59 height 9
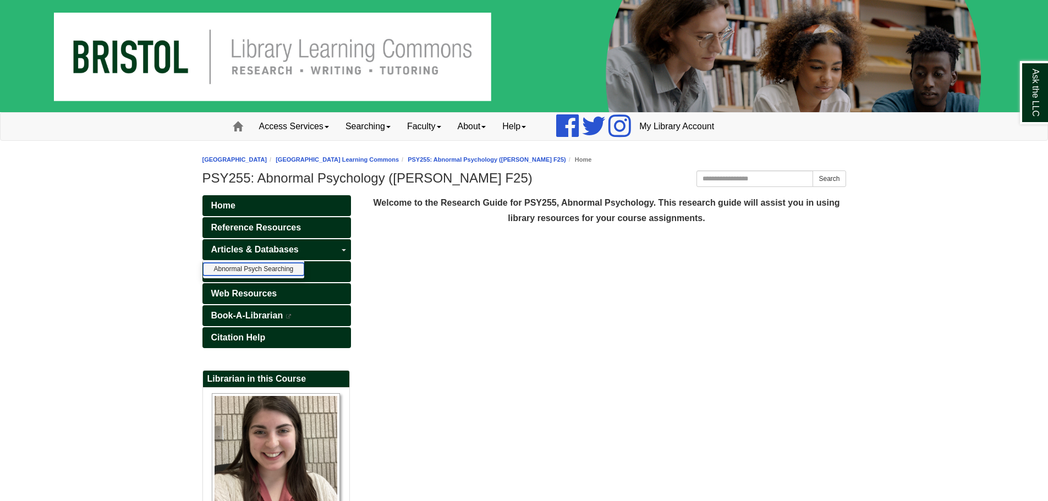
click at [249, 272] on link "Abnormal Psych Searching" at bounding box center [254, 269] width 102 height 13
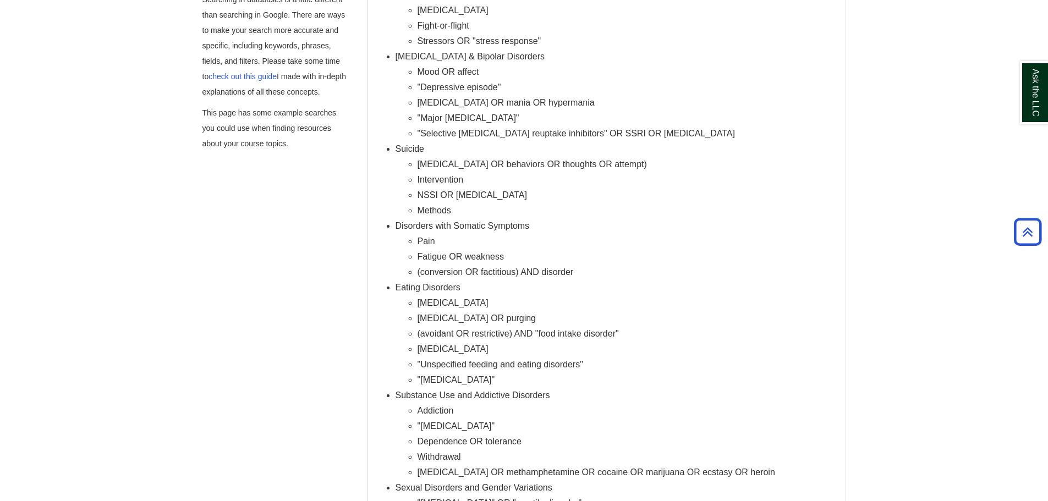
scroll to position [220, 0]
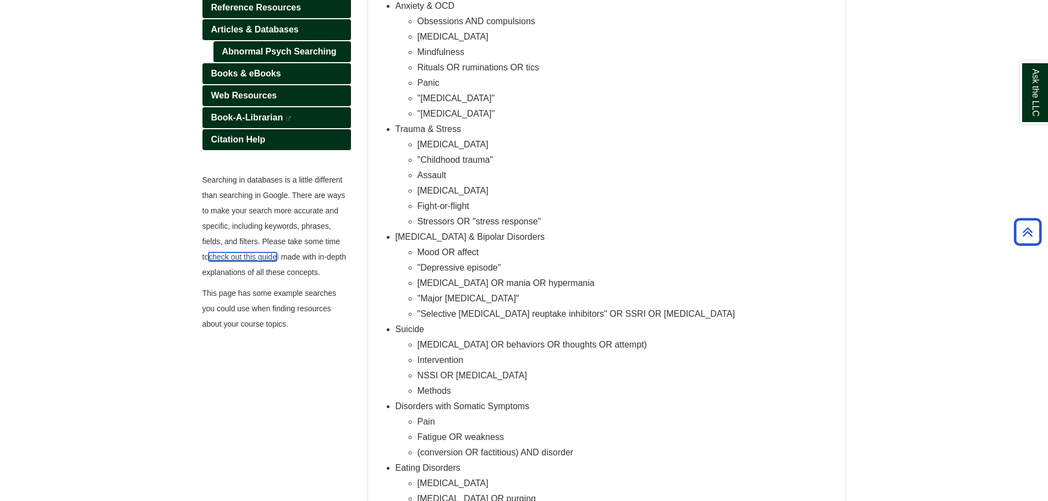
click at [243, 255] on link "check out this guide" at bounding box center [242, 256] width 68 height 9
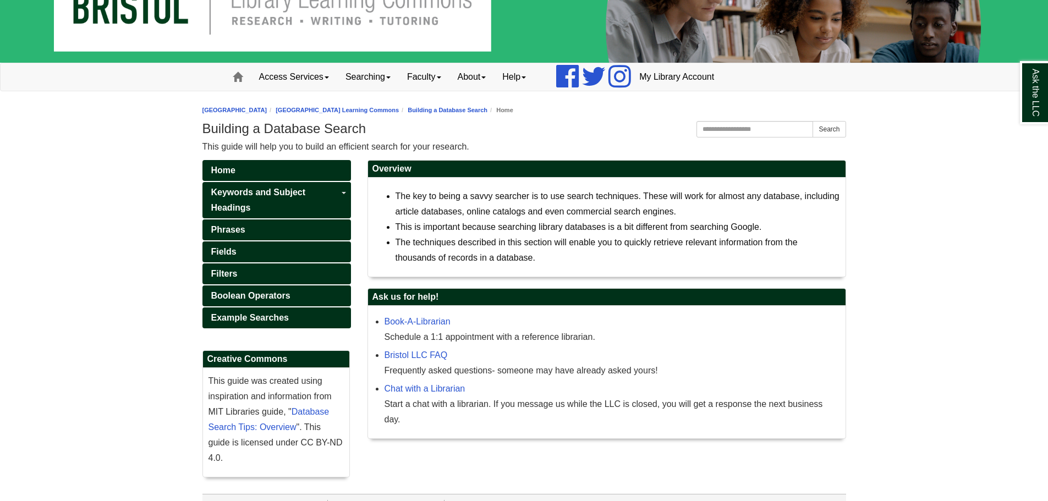
scroll to position [85, 0]
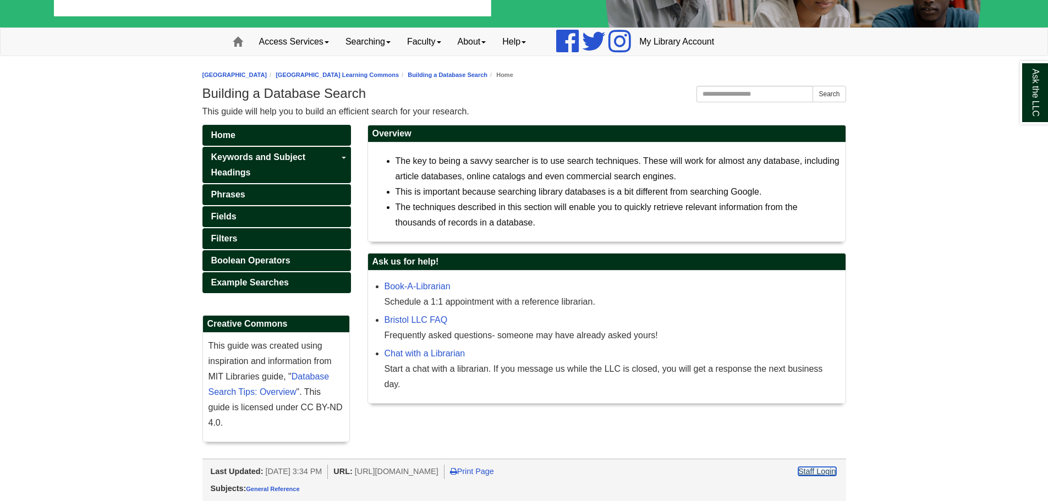
click at [820, 474] on link "Staff Login" at bounding box center [817, 471] width 38 height 9
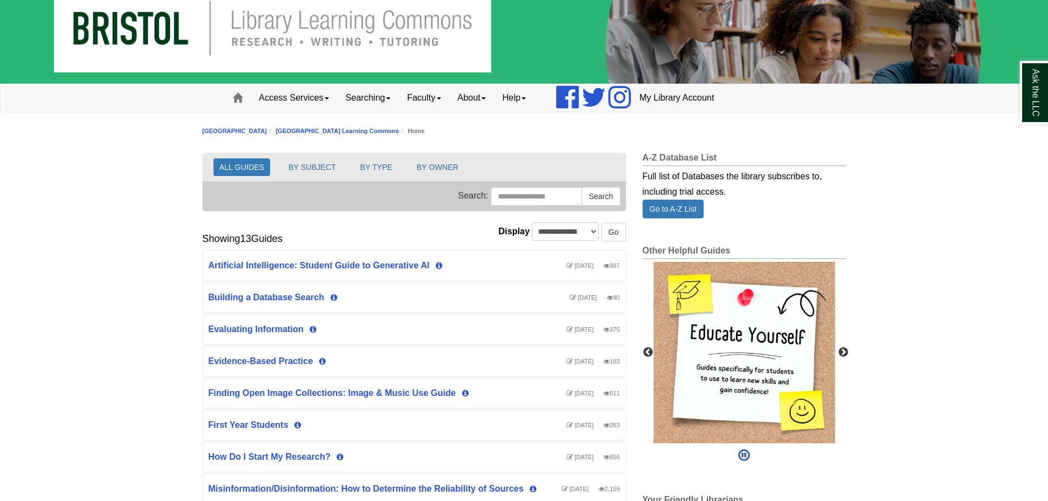
scroll to position [55, 0]
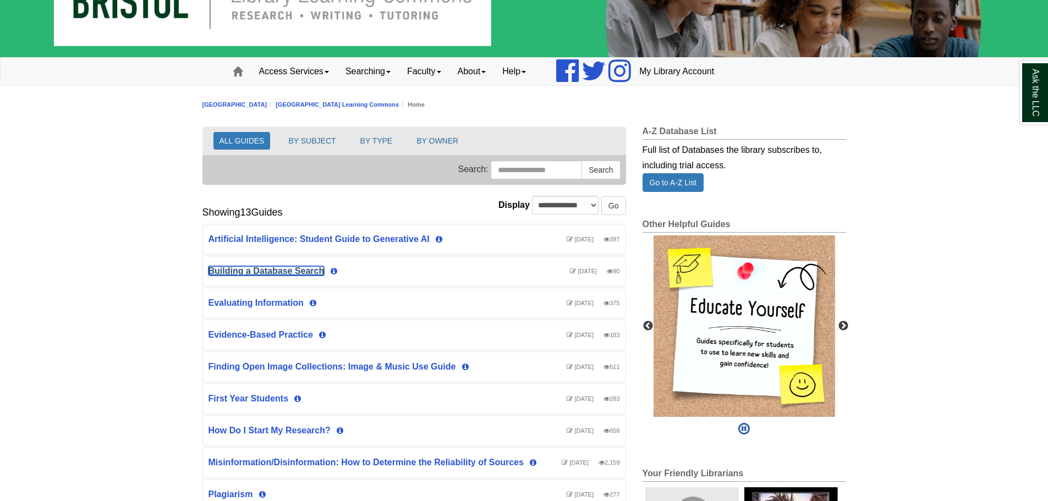
click at [315, 268] on link "Building a Database Search" at bounding box center [266, 270] width 116 height 9
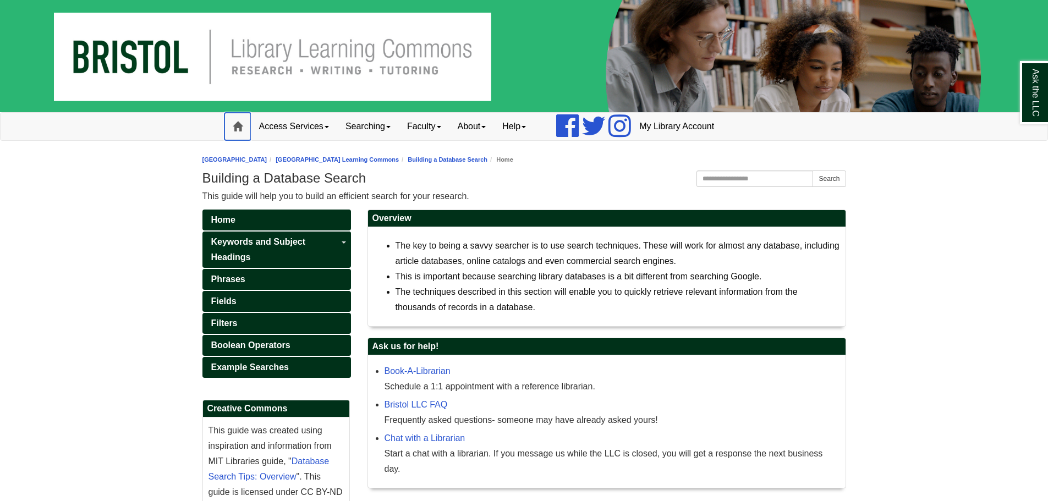
click at [240, 126] on span at bounding box center [238, 127] width 10 height 10
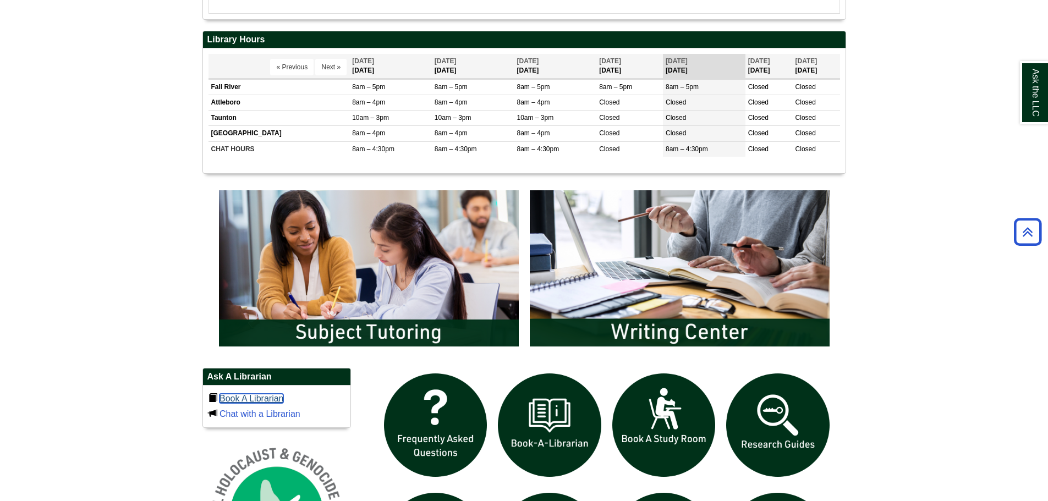
click at [245, 399] on link "Book A Librarian" at bounding box center [251, 398] width 64 height 9
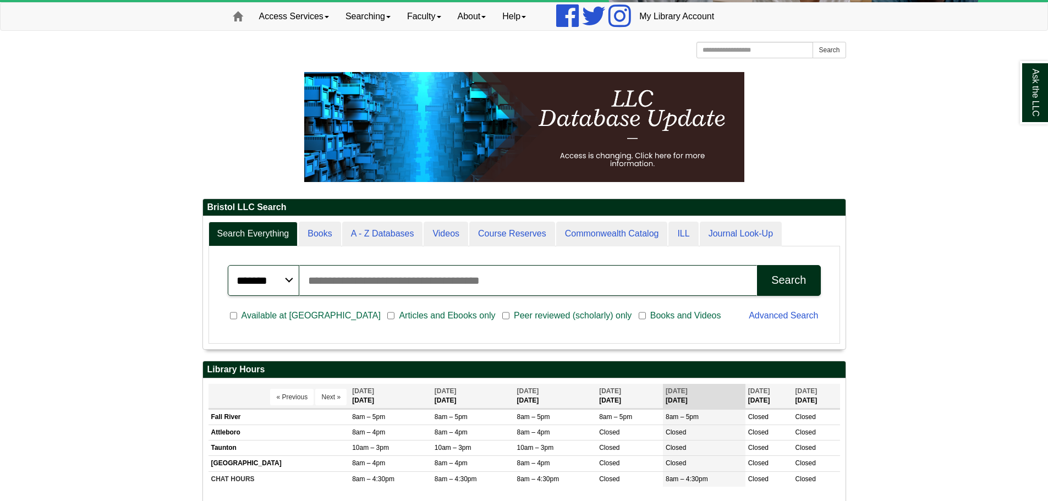
scroll to position [133, 642]
